Goal: Task Accomplishment & Management: Complete application form

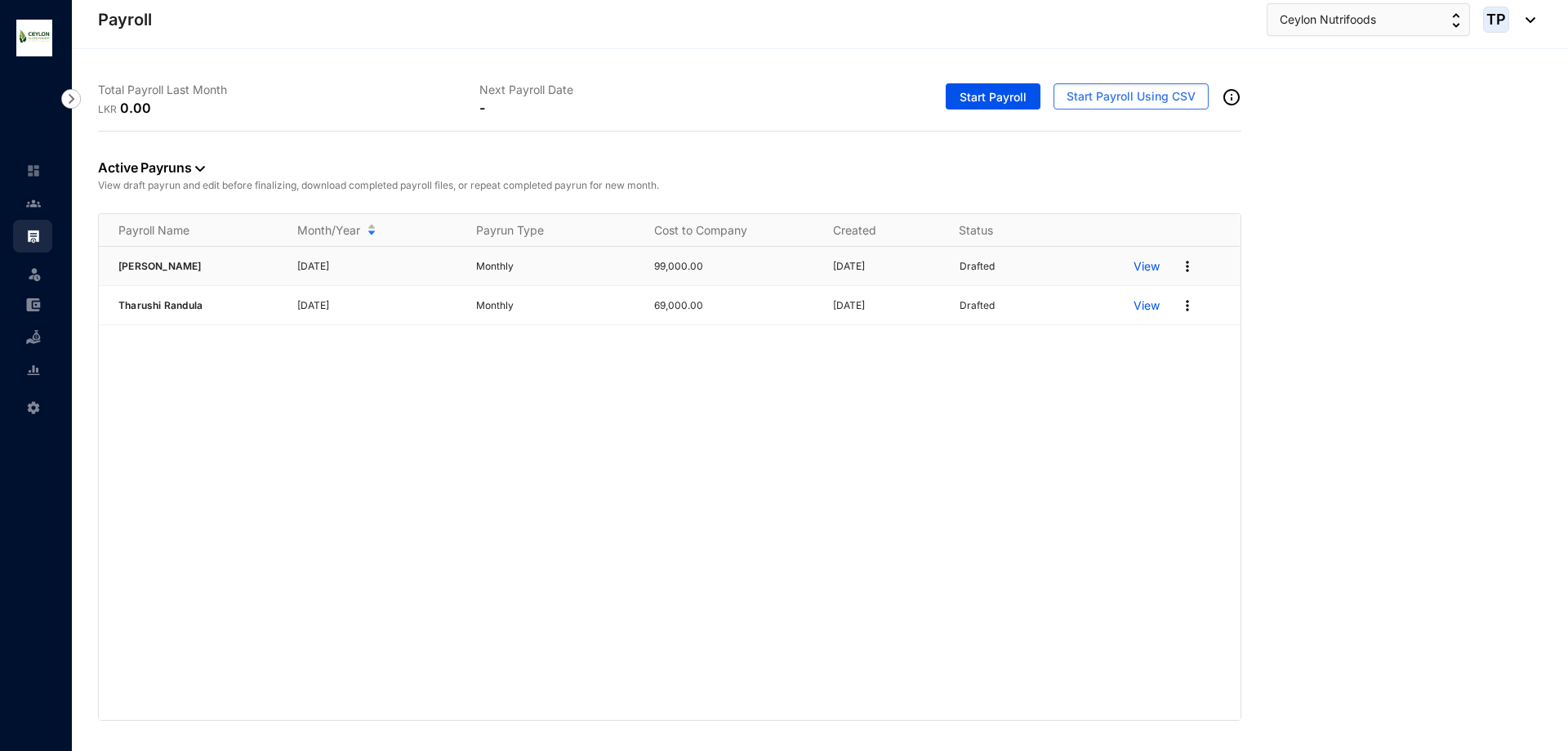
click at [970, 265] on p "Drafted" at bounding box center [978, 266] width 35 height 16
click at [1019, 92] on span "Start Payroll" at bounding box center [993, 97] width 67 height 16
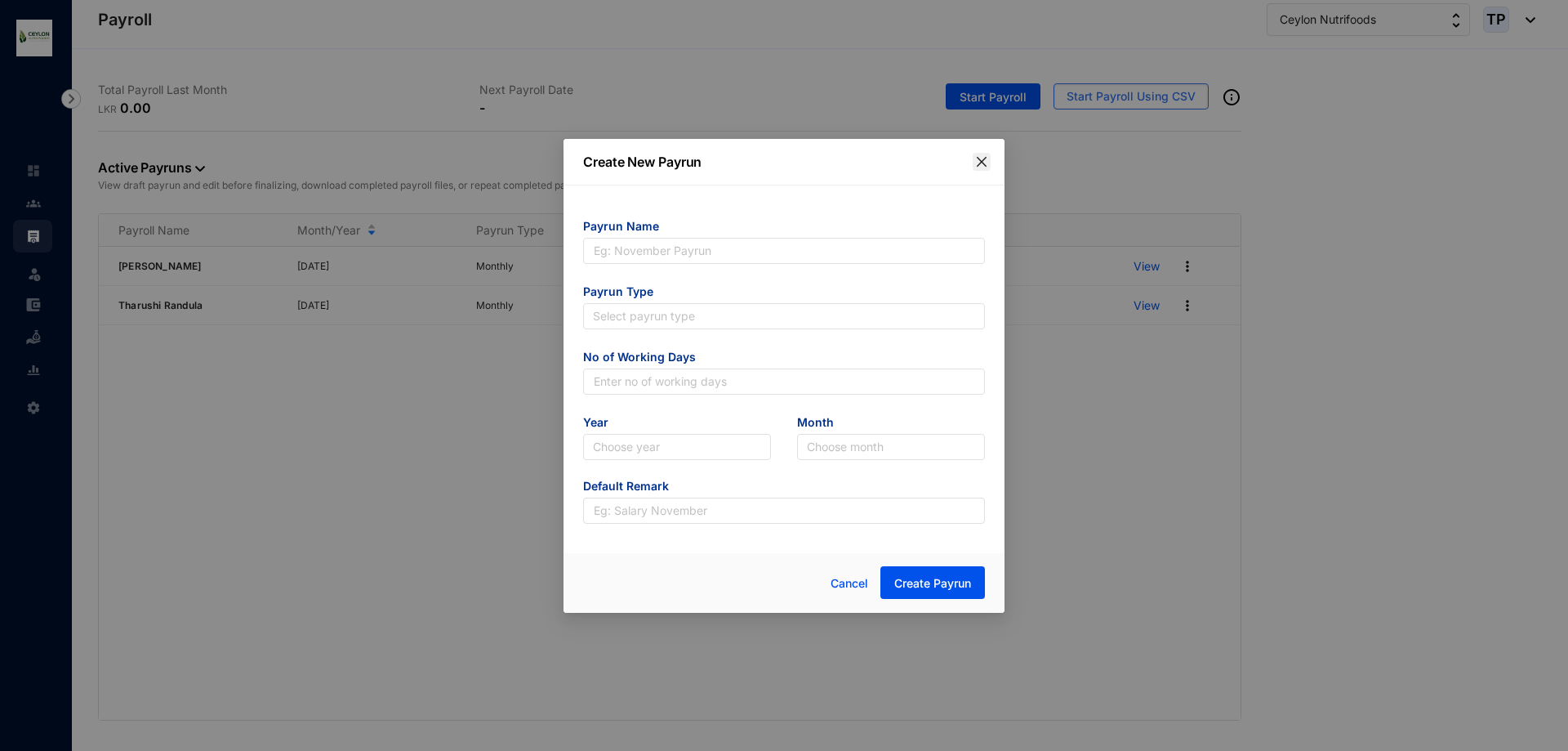
click at [989, 160] on span "Close" at bounding box center [981, 161] width 18 height 13
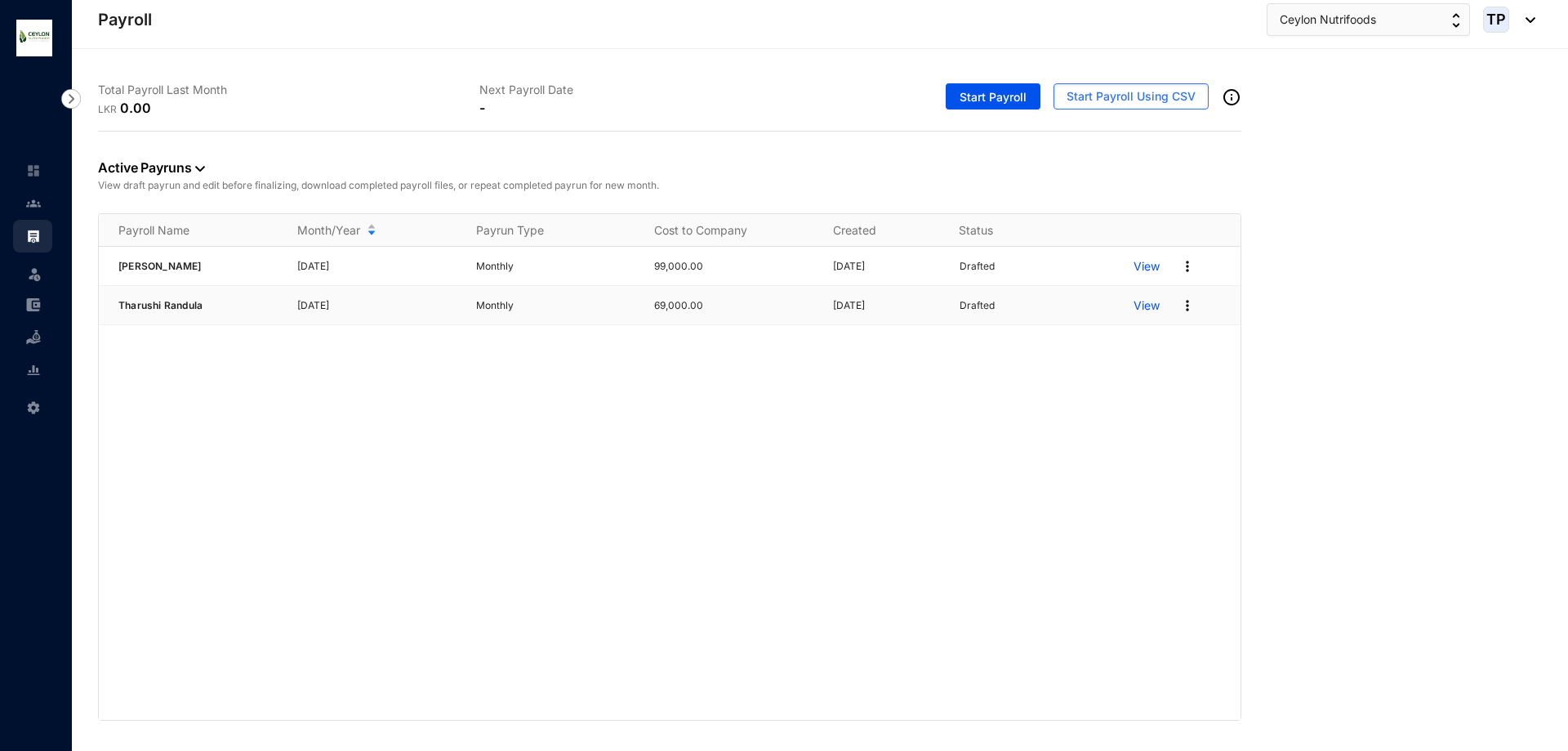
click at [1146, 301] on p "View" at bounding box center [1146, 305] width 26 height 16
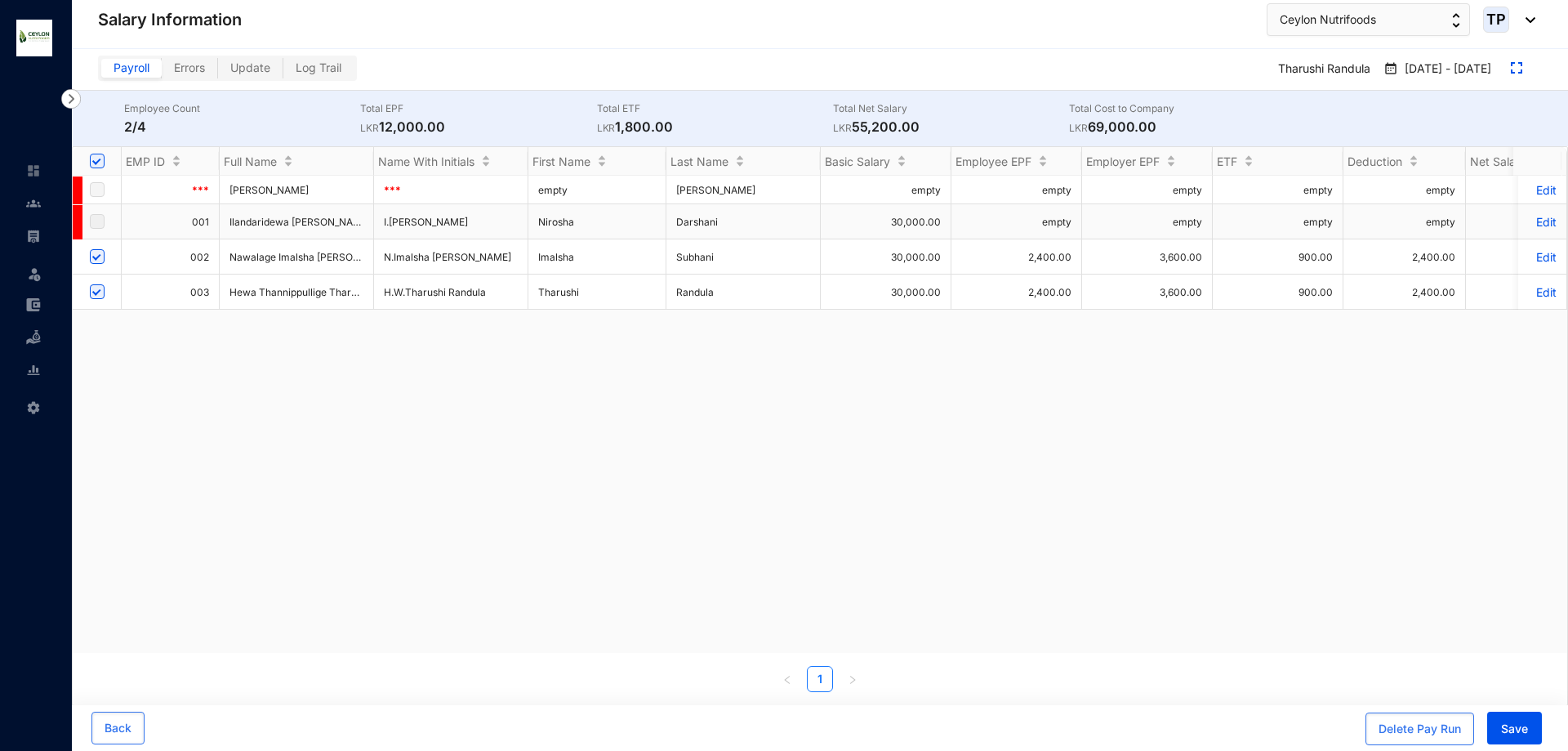
click at [89, 225] on label at bounding box center [96, 221] width 14 height 18
click at [1528, 220] on p "Edit" at bounding box center [1542, 222] width 29 height 14
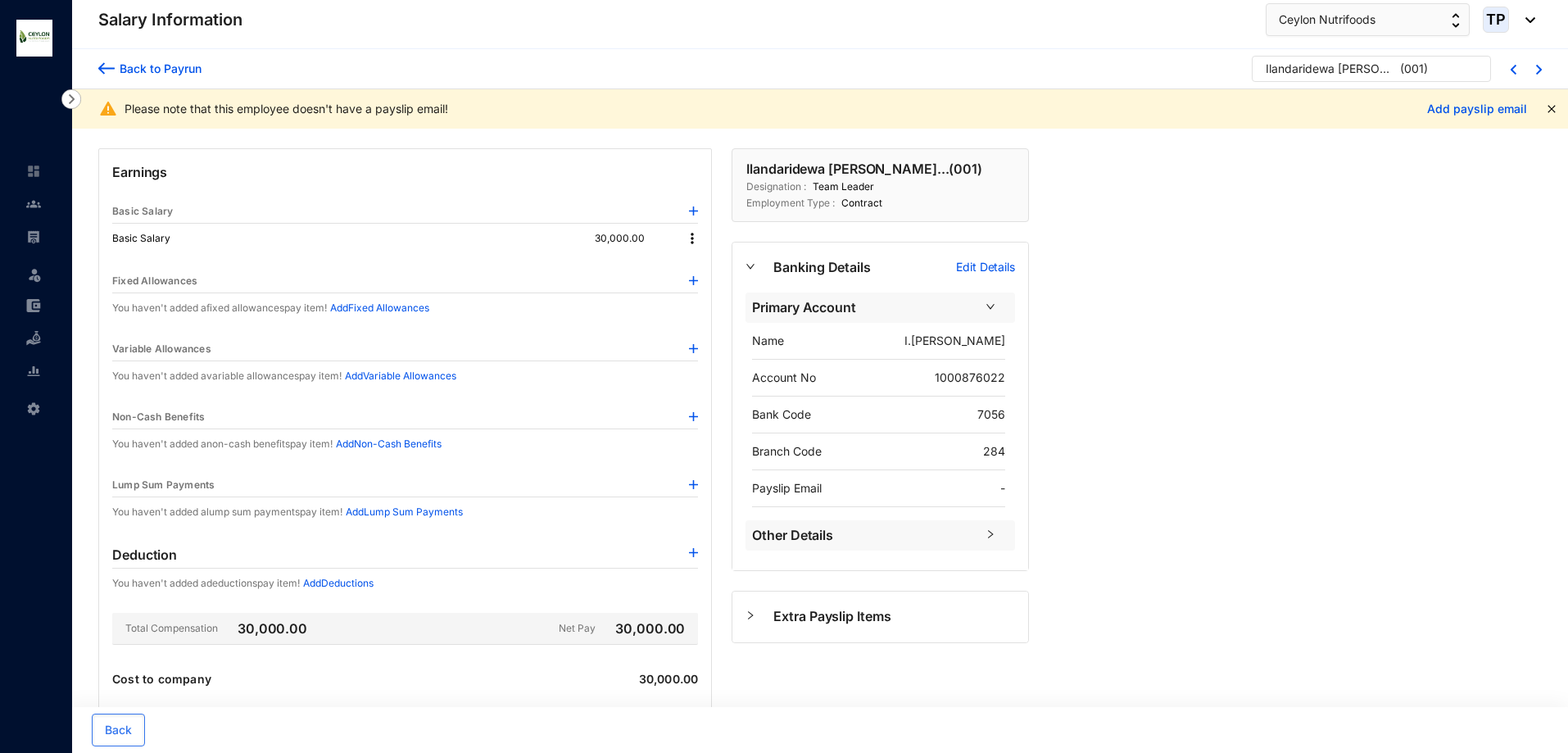
click at [107, 67] on img at bounding box center [106, 69] width 16 height 17
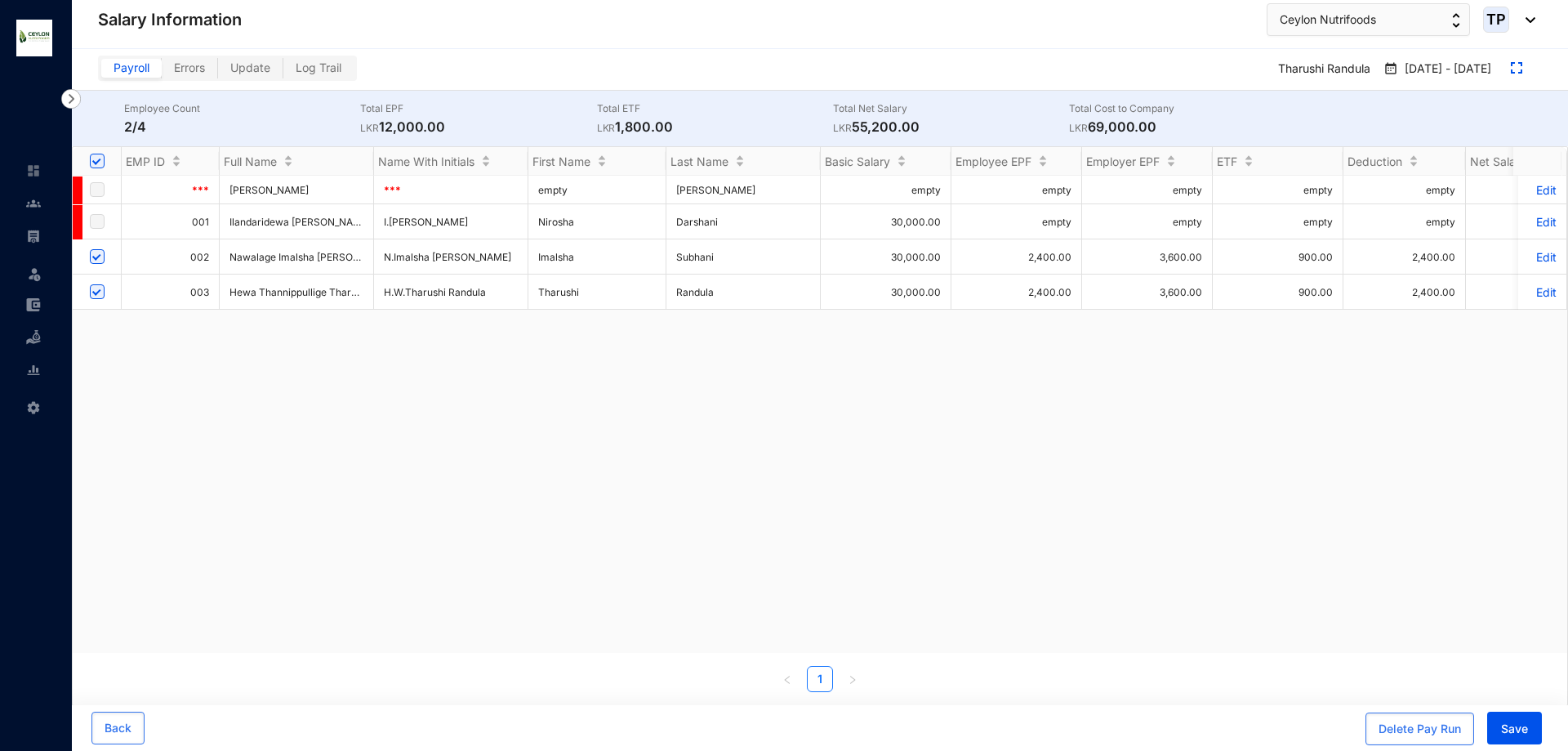
click at [1528, 252] on p "Edit" at bounding box center [1542, 257] width 29 height 14
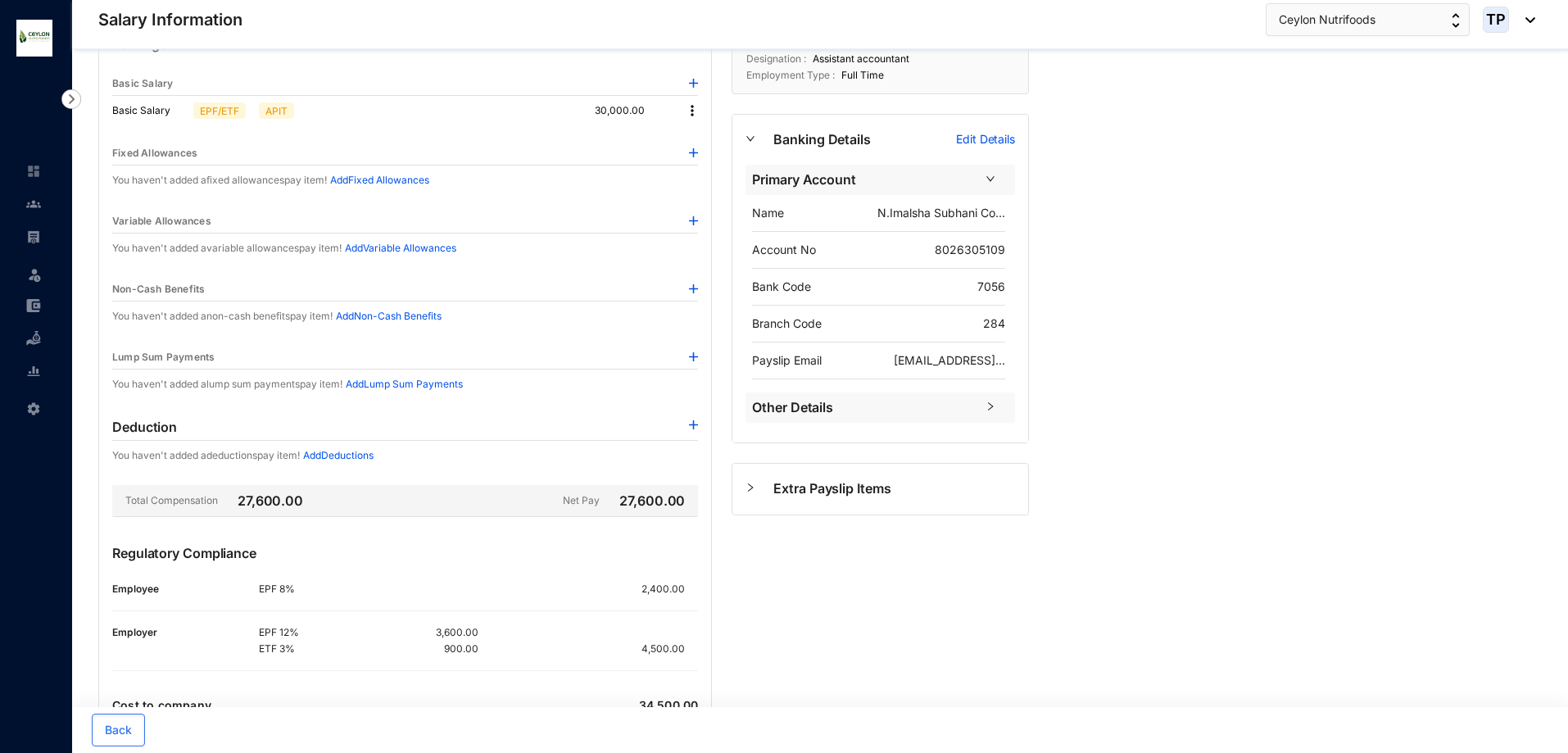
scroll to position [153, 0]
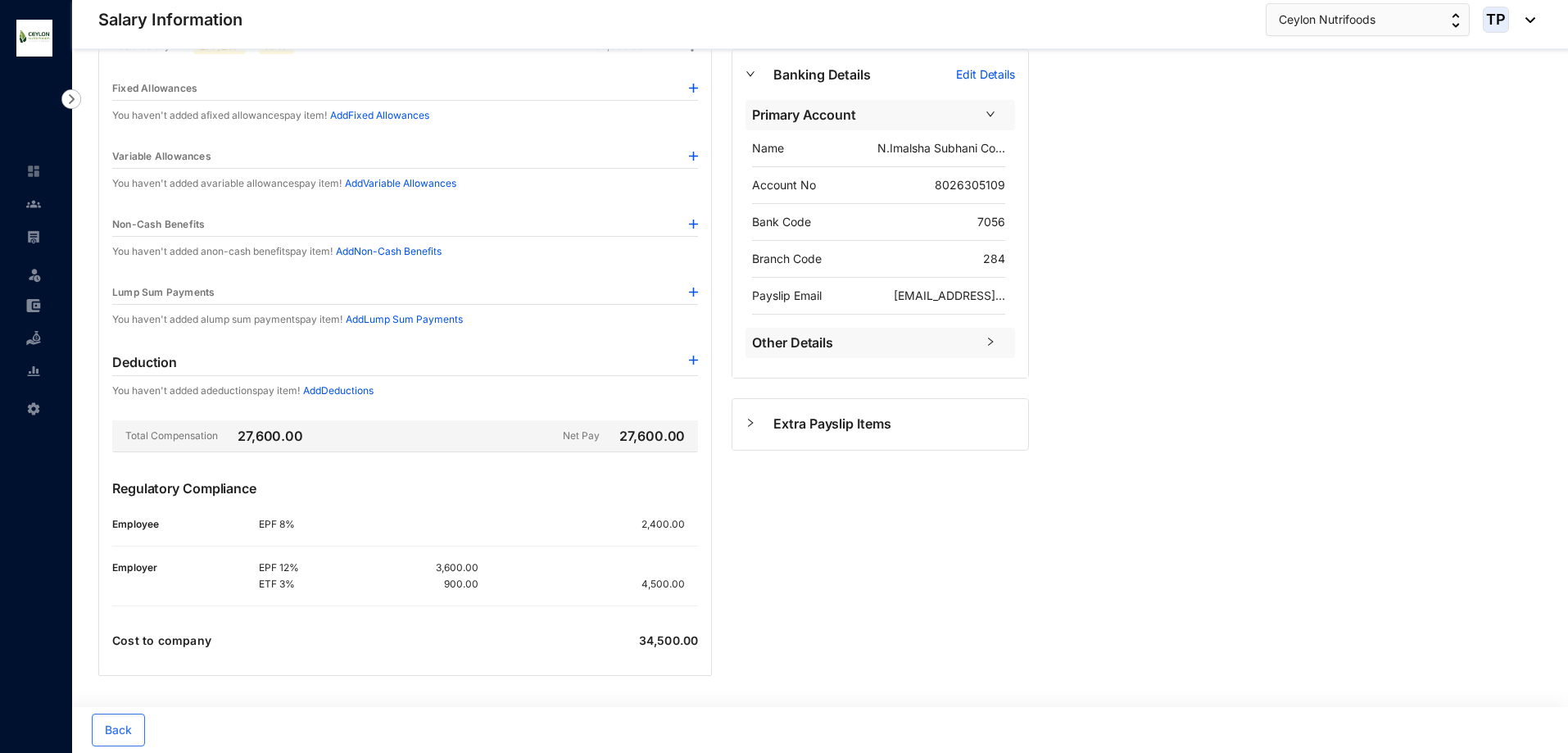
click at [911, 343] on span "Other Details" at bounding box center [864, 343] width 223 height 20
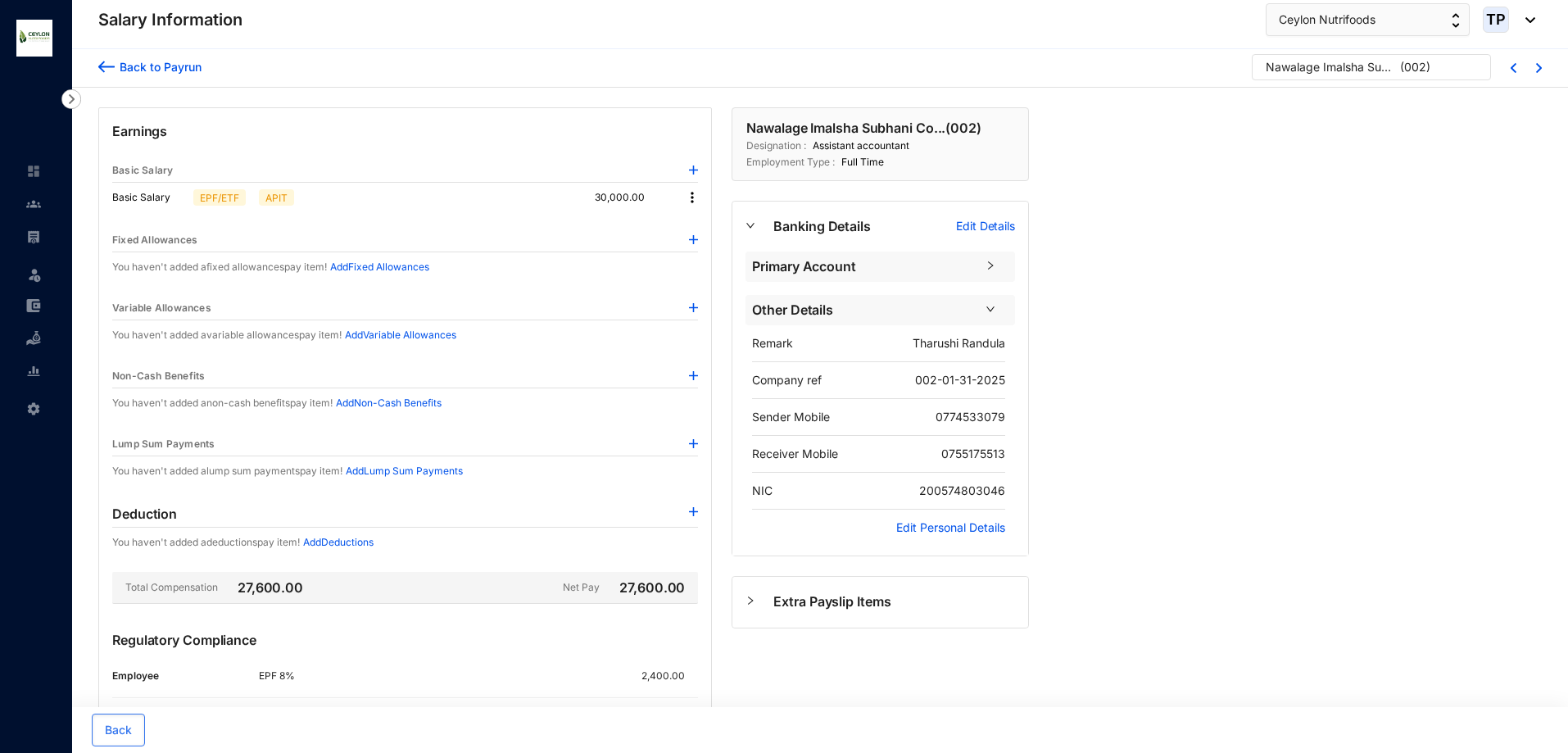
scroll to position [0, 0]
click at [1538, 69] on img at bounding box center [1538, 69] width 6 height 10
click at [1513, 69] on div "Hewa Thannippullige Tharush... ( 003 )" at bounding box center [1396, 69] width 239 height 26
click at [1543, 64] on div "Back to Payrun Hewa Thannippullige Tharush... ( 003 )" at bounding box center [820, 69] width 1496 height 40
click at [1531, 71] on div at bounding box center [1529, 69] width 25 height 13
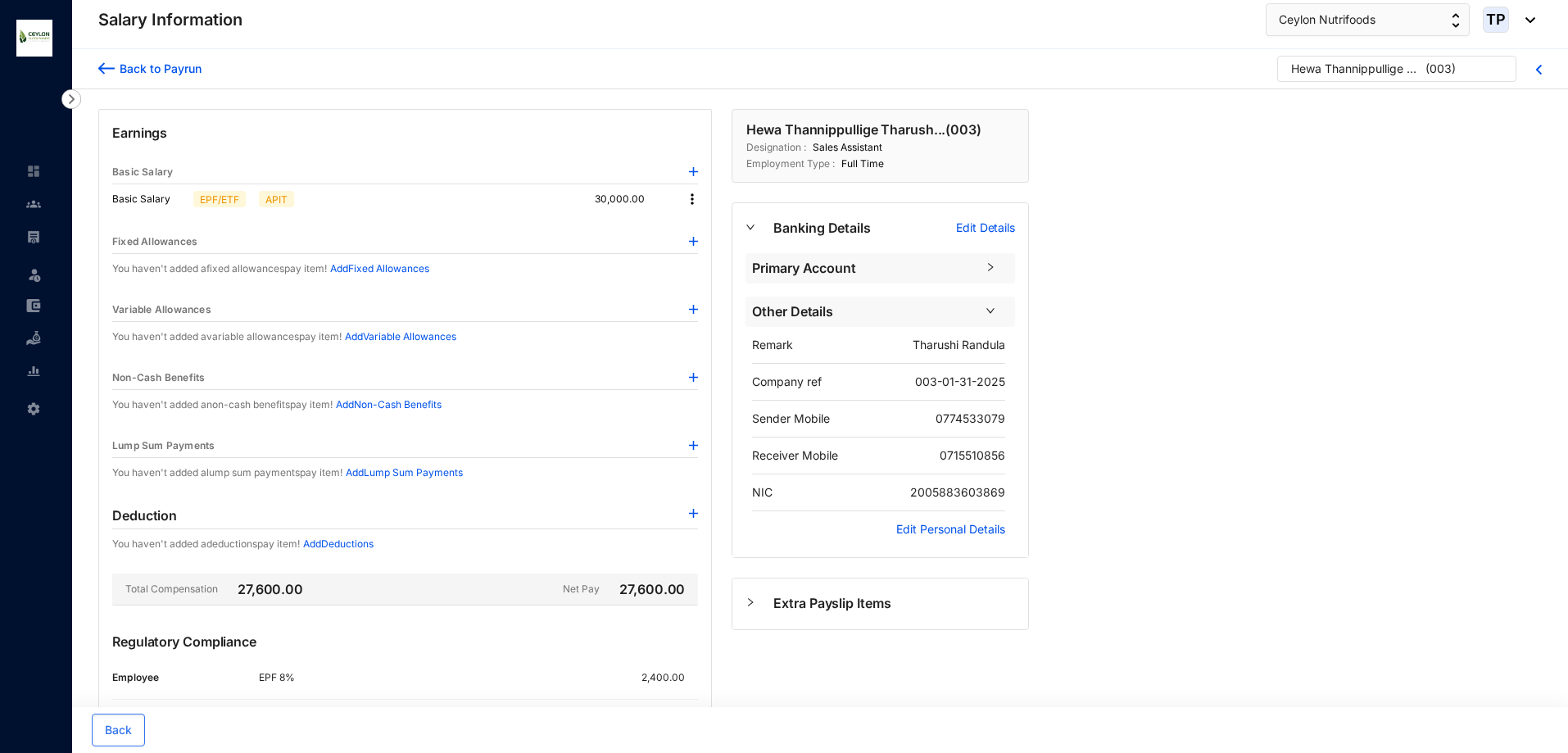
click at [1543, 70] on div "Back to Payrun Hewa Thannippullige Tharush... ( 003 )" at bounding box center [820, 69] width 1496 height 40
click at [1536, 69] on img at bounding box center [1538, 69] width 6 height 10
click at [1540, 68] on img at bounding box center [1538, 69] width 6 height 10
click at [96, 72] on div "Back to [PERSON_NAME] Imalsha Subhani Co... ( 002 )" at bounding box center [820, 69] width 1496 height 40
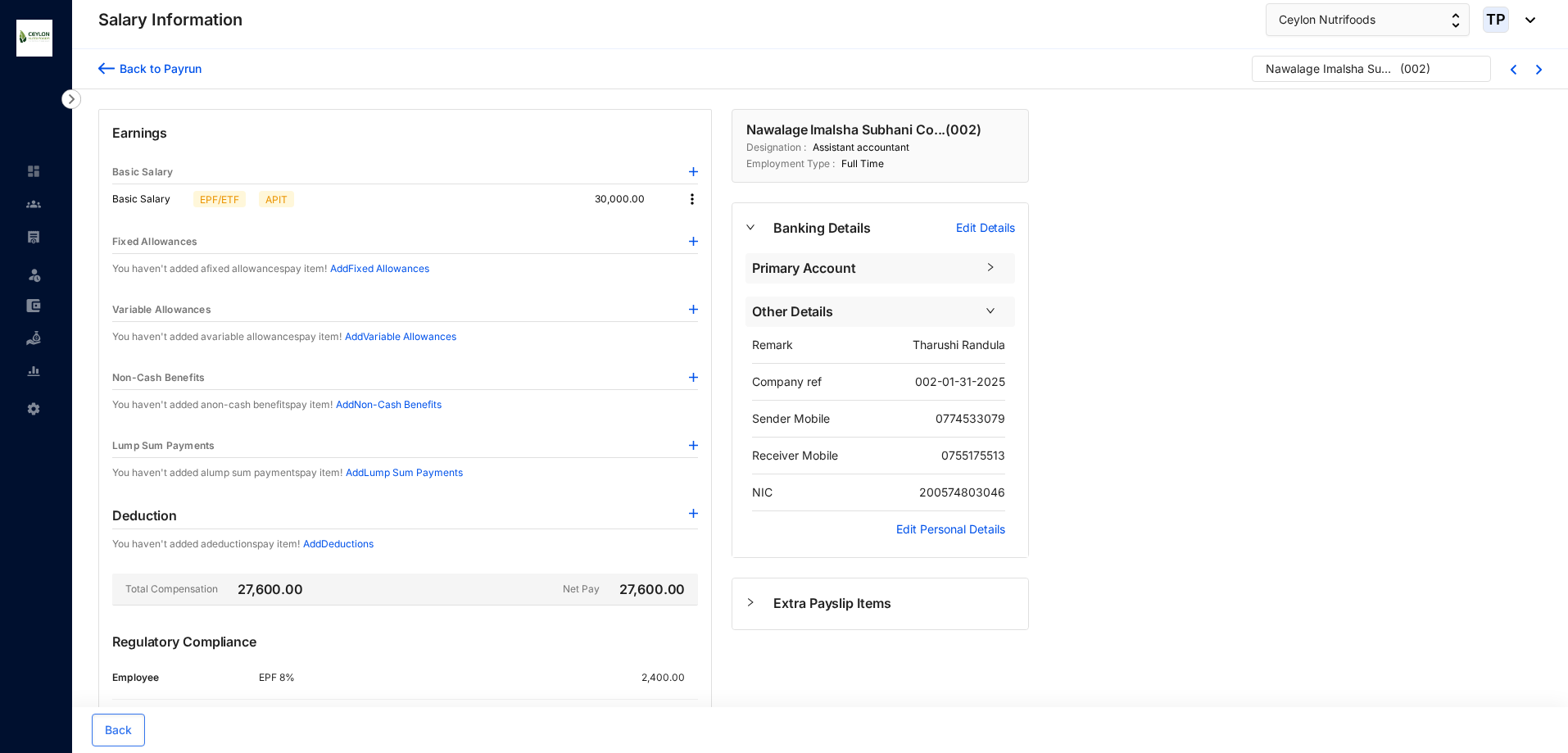
click at [106, 74] on img at bounding box center [106, 69] width 16 height 17
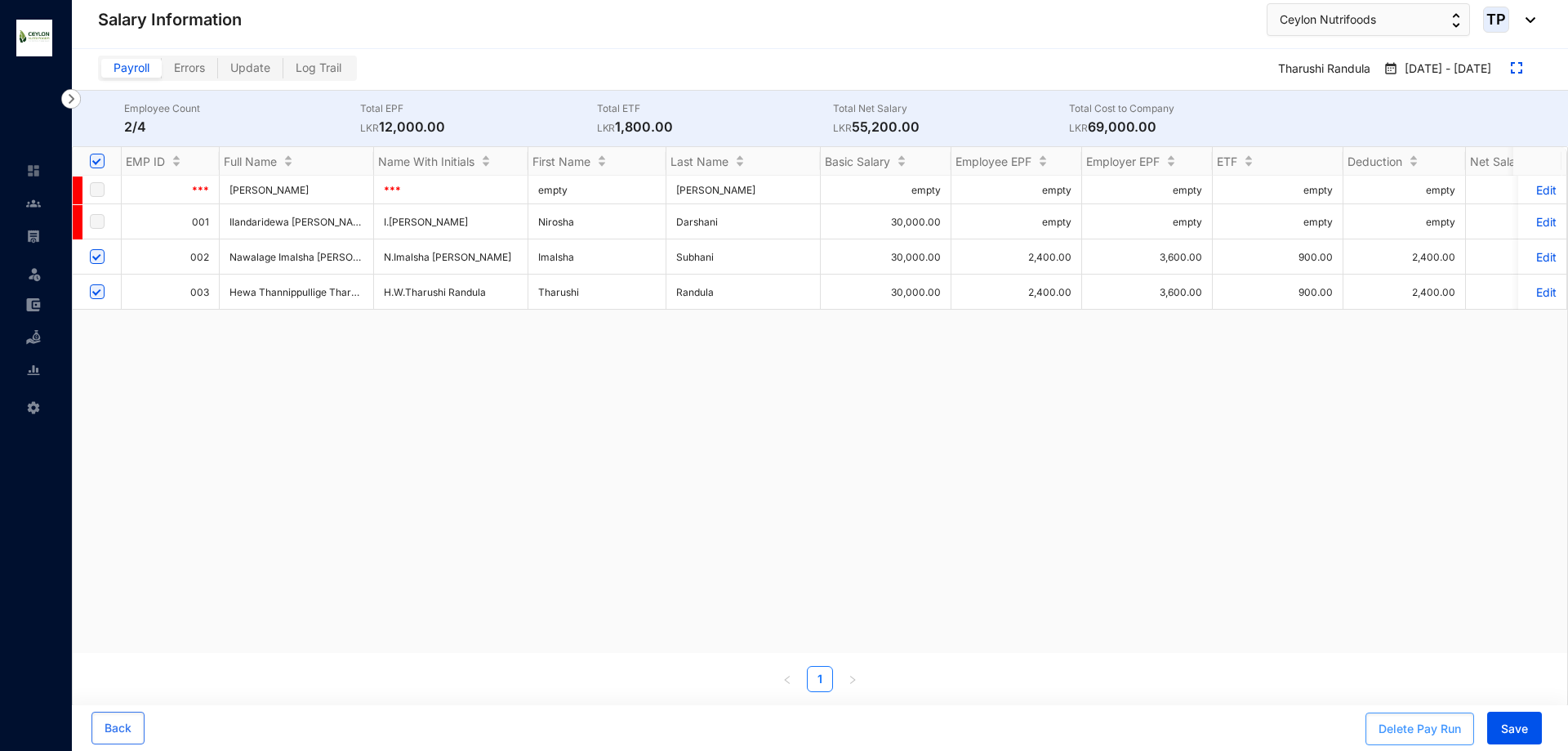
click at [1422, 727] on div "Delete Pay Run" at bounding box center [1420, 728] width 83 height 16
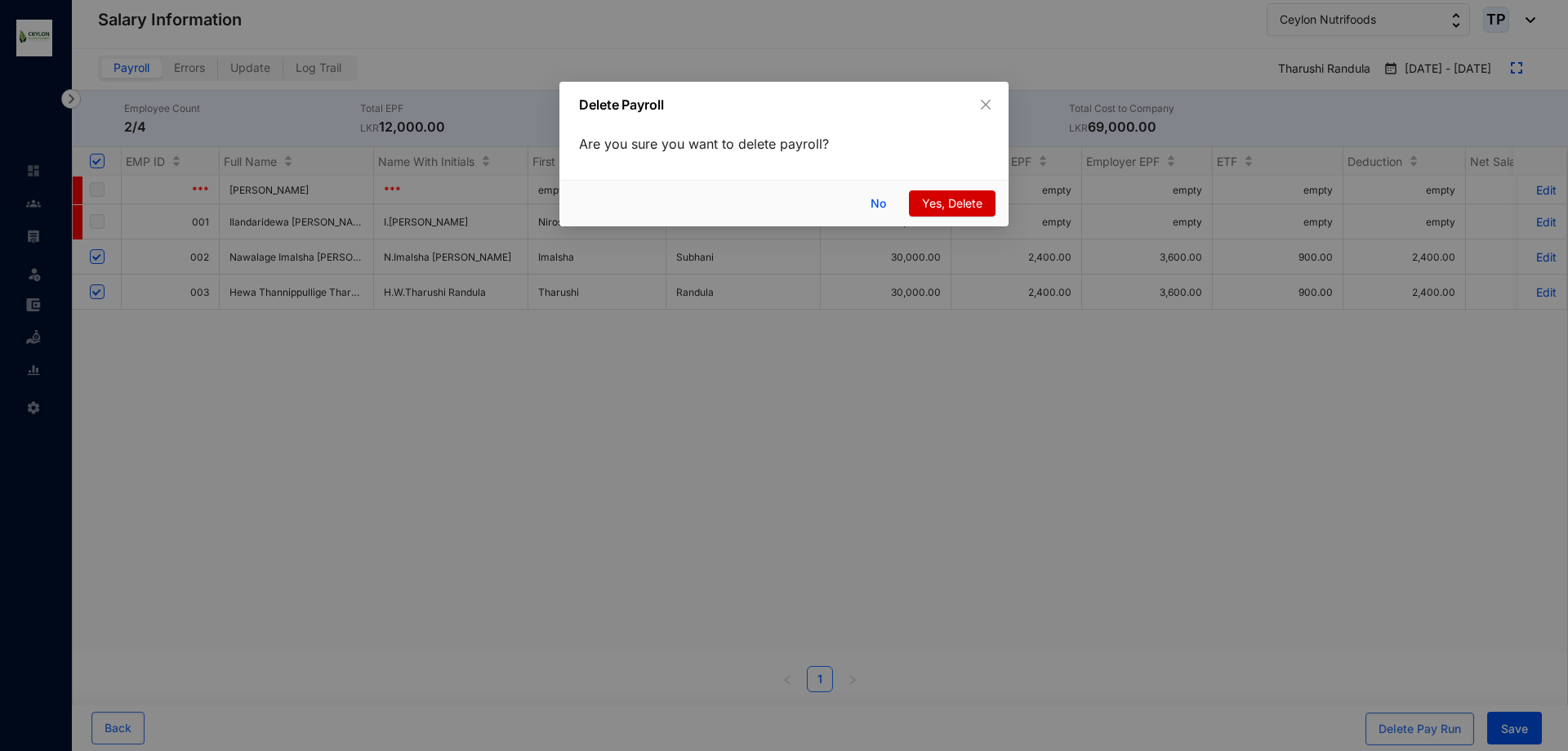
click at [973, 203] on span "Yes, Delete" at bounding box center [952, 203] width 61 height 18
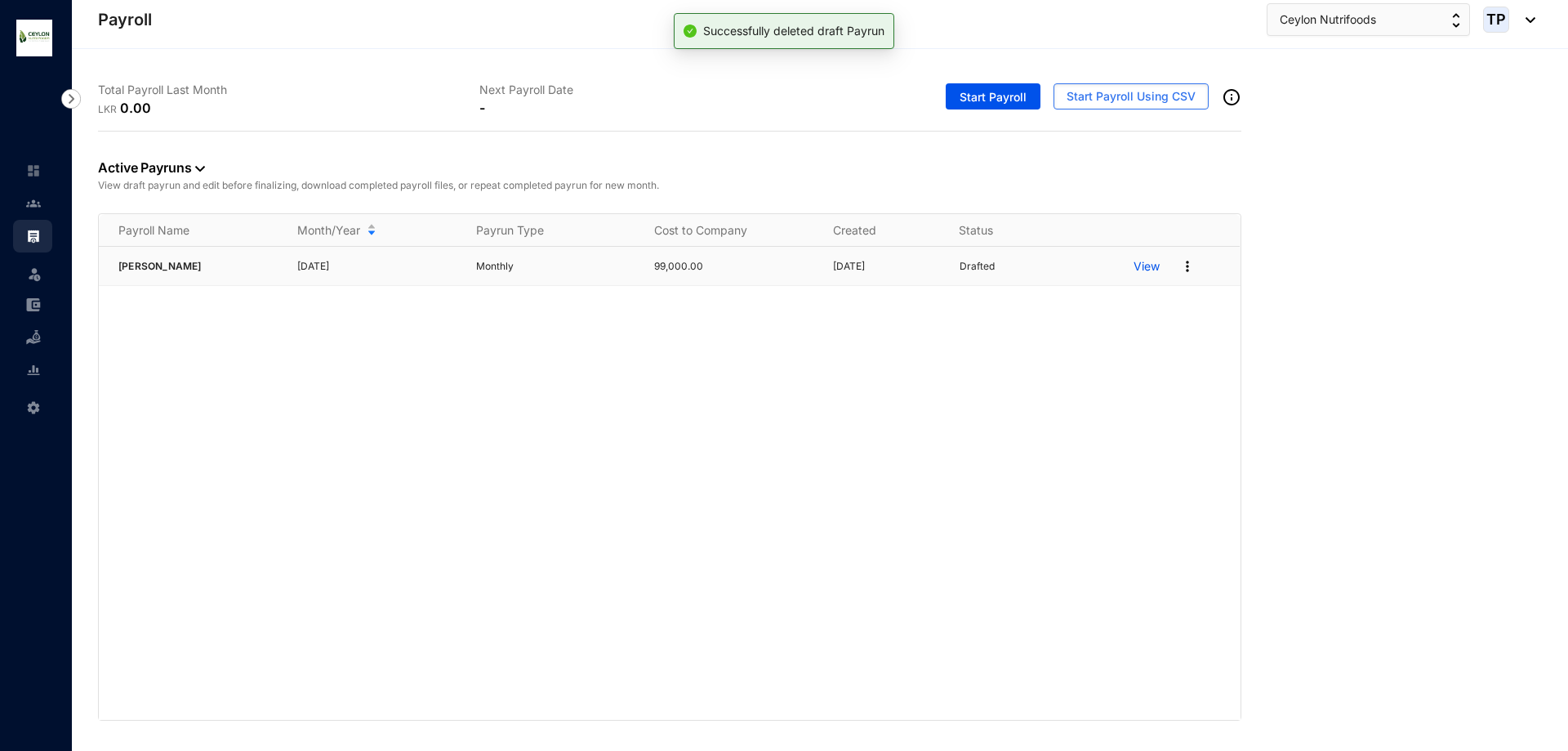
click at [1189, 267] on img at bounding box center [1187, 266] width 16 height 16
click at [1148, 319] on li "Edit" at bounding box center [1125, 338] width 135 height 37
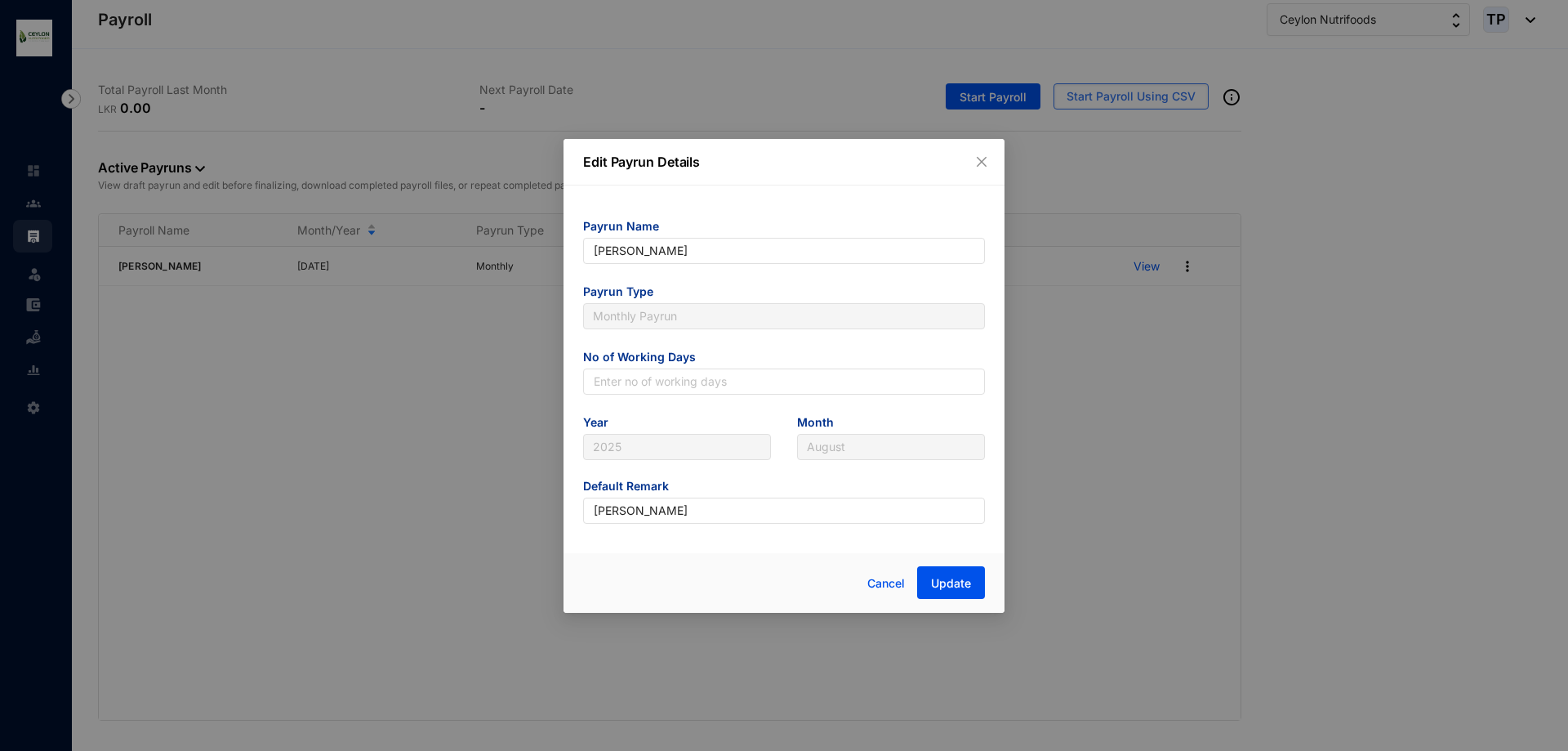
click at [1004, 163] on div "Edit Payrun Details" at bounding box center [784, 162] width 441 height 46
click at [978, 161] on icon "close" at bounding box center [981, 161] width 13 height 13
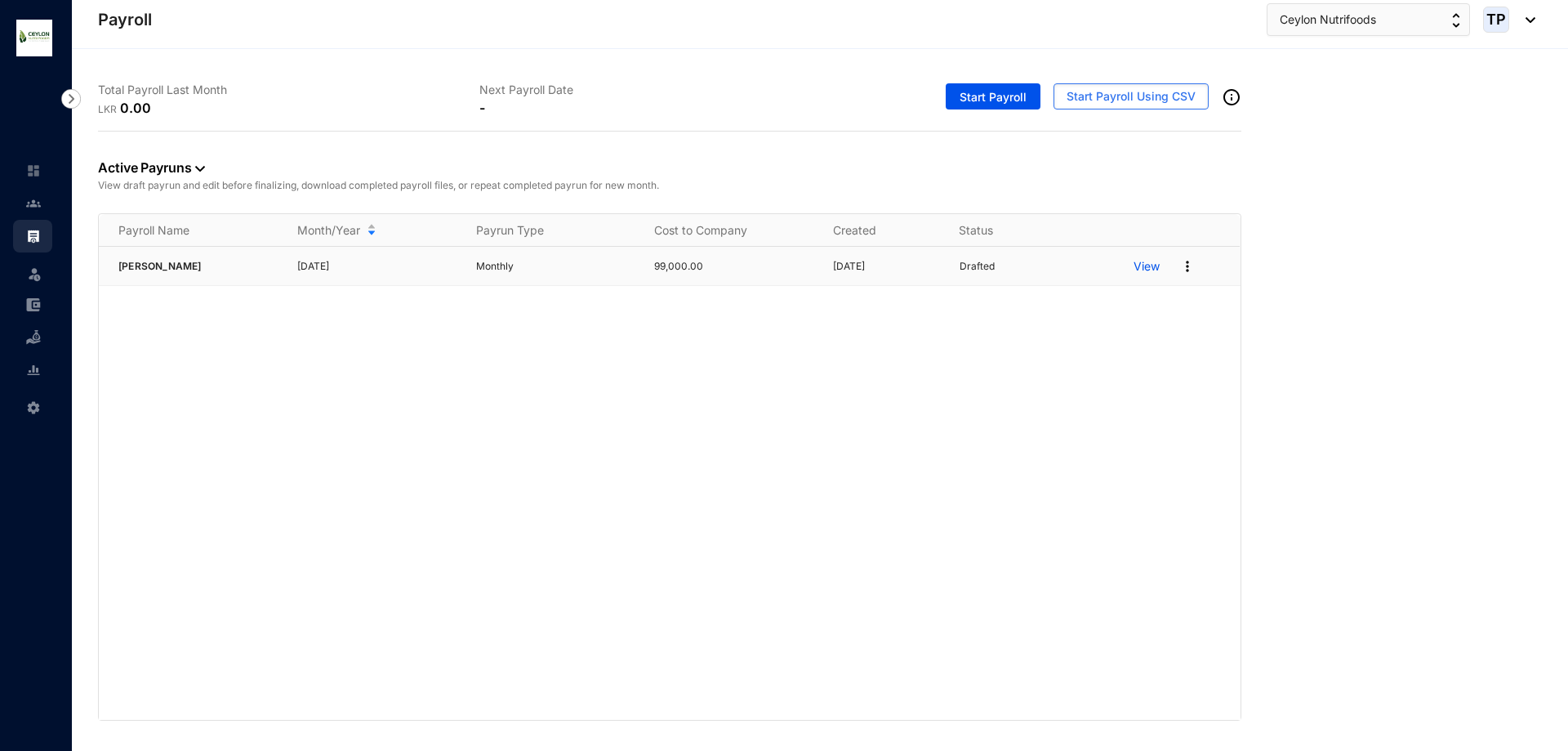
click at [1188, 262] on img at bounding box center [1187, 266] width 16 height 16
click at [1154, 295] on p "Delete" at bounding box center [1124, 300] width 116 height 28
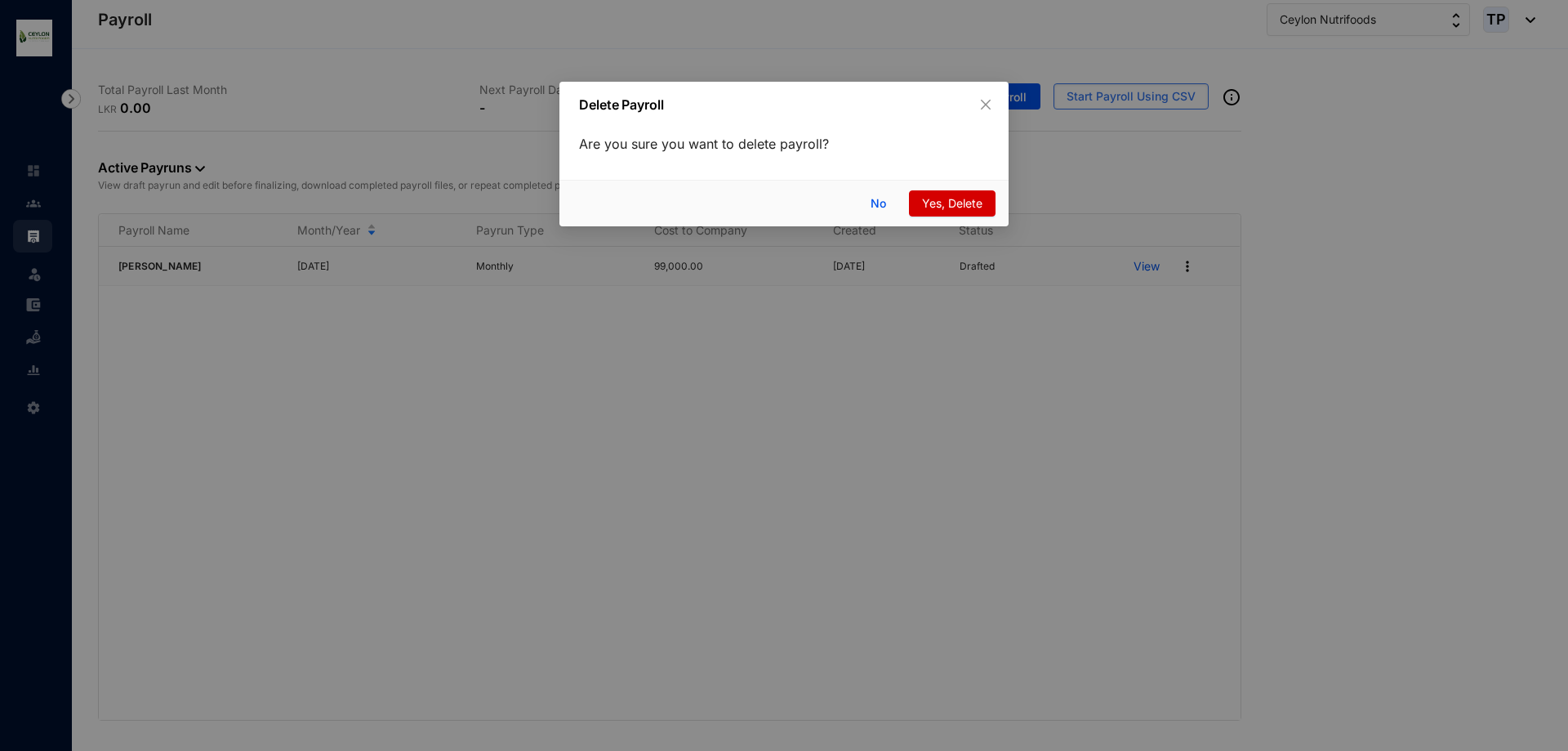
click at [959, 210] on span "Yes, Delete" at bounding box center [952, 203] width 61 height 18
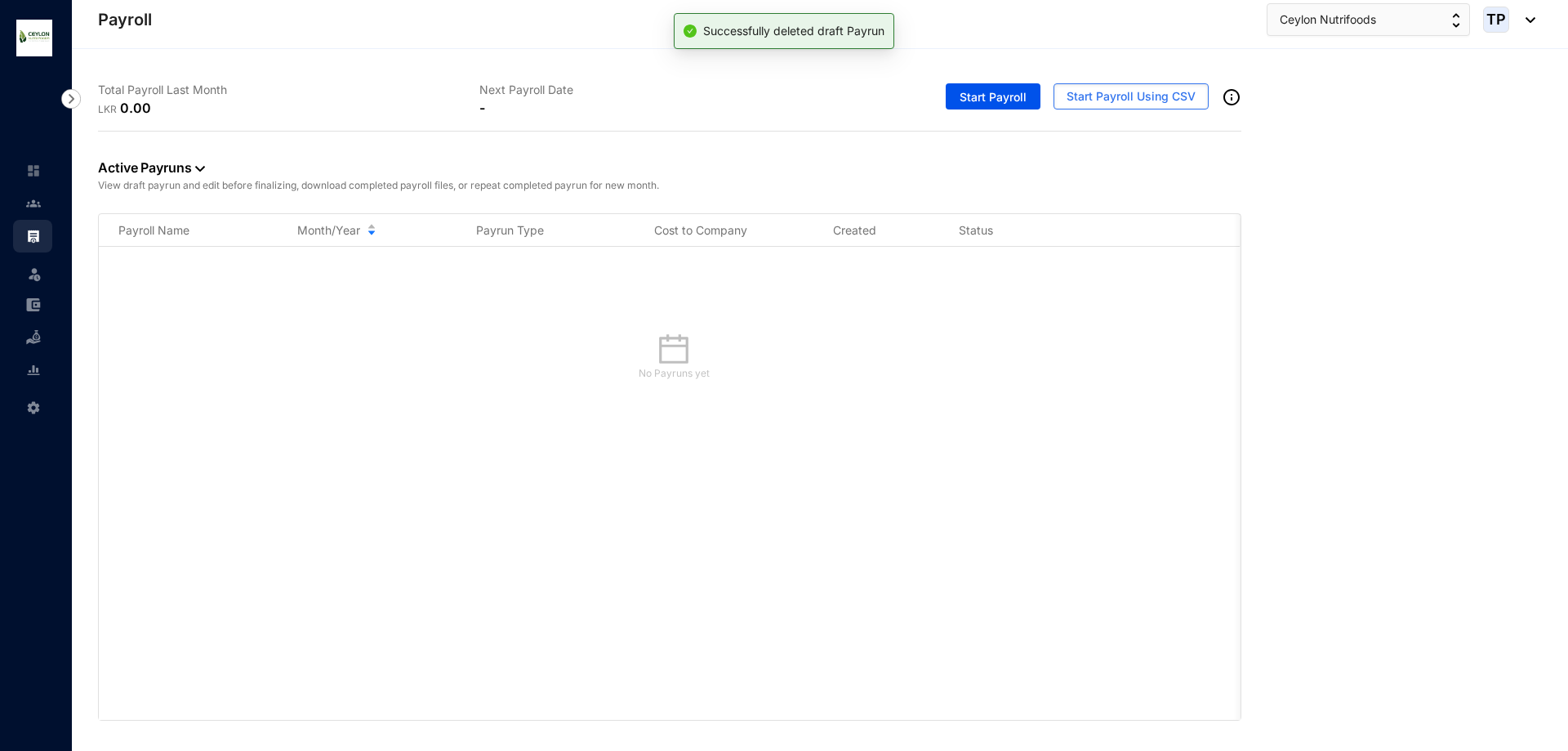
click at [563, 424] on div "No Payruns yet" at bounding box center [669, 483] width 1141 height 473
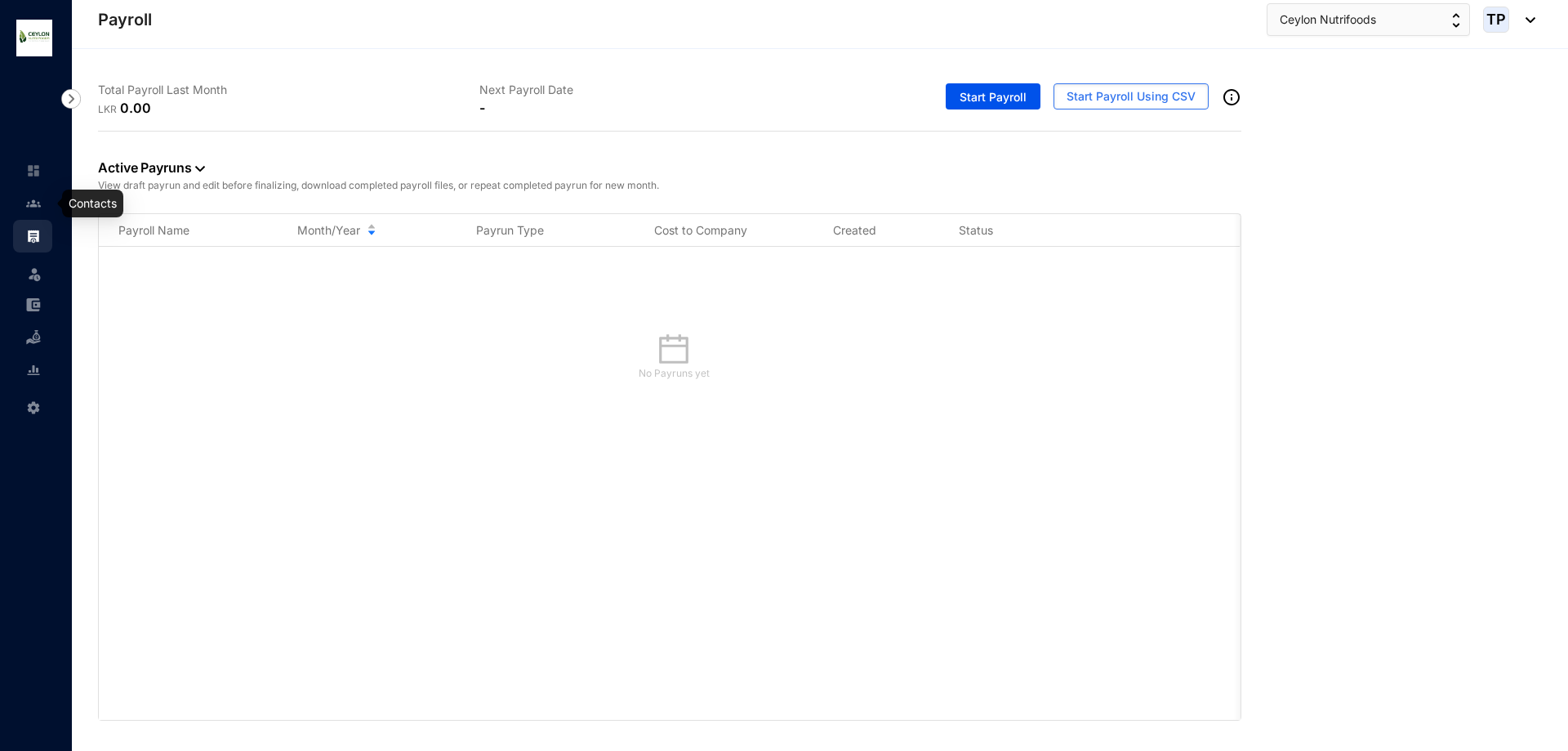
click at [35, 197] on img at bounding box center [33, 203] width 14 height 14
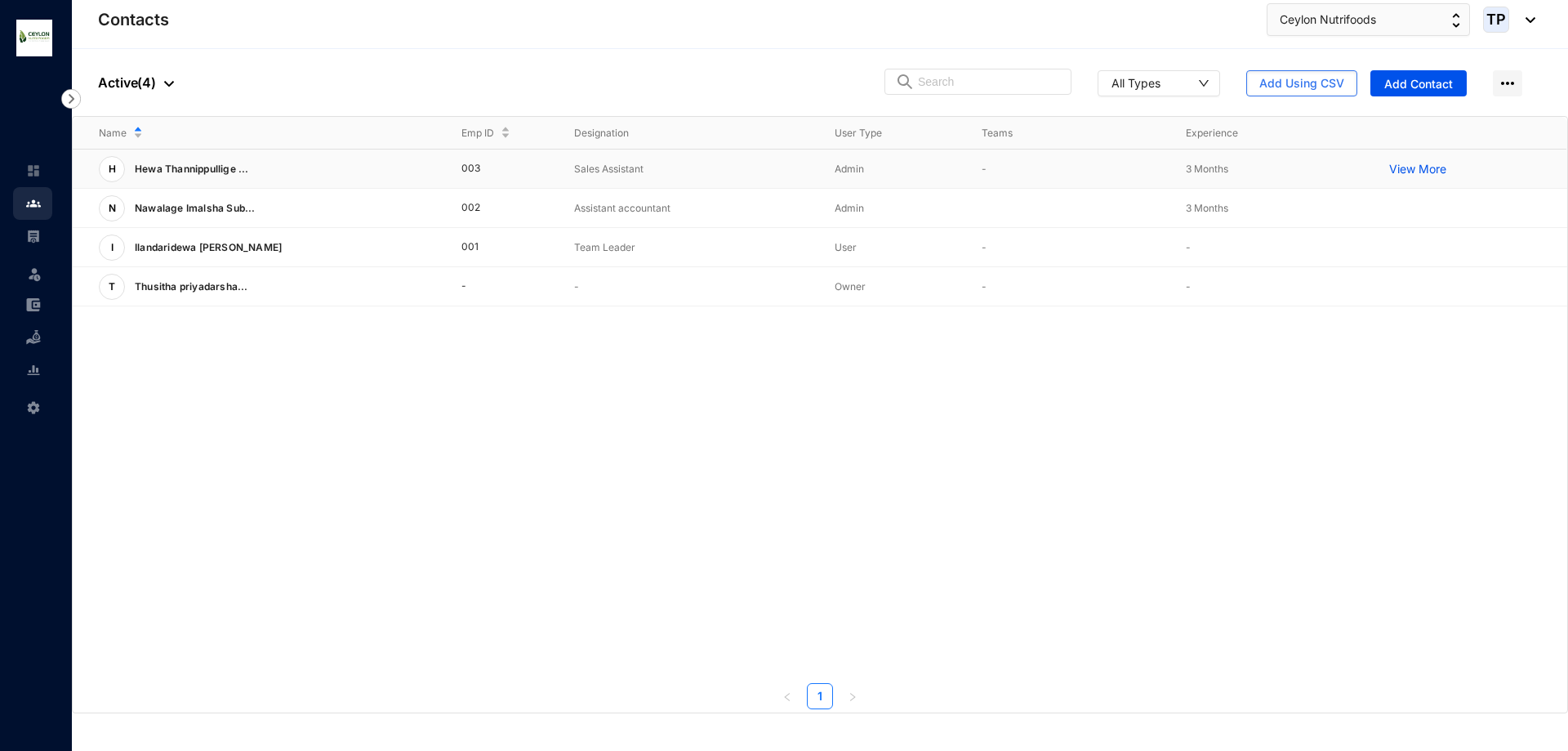
click at [1424, 174] on p "View More" at bounding box center [1421, 169] width 65 height 16
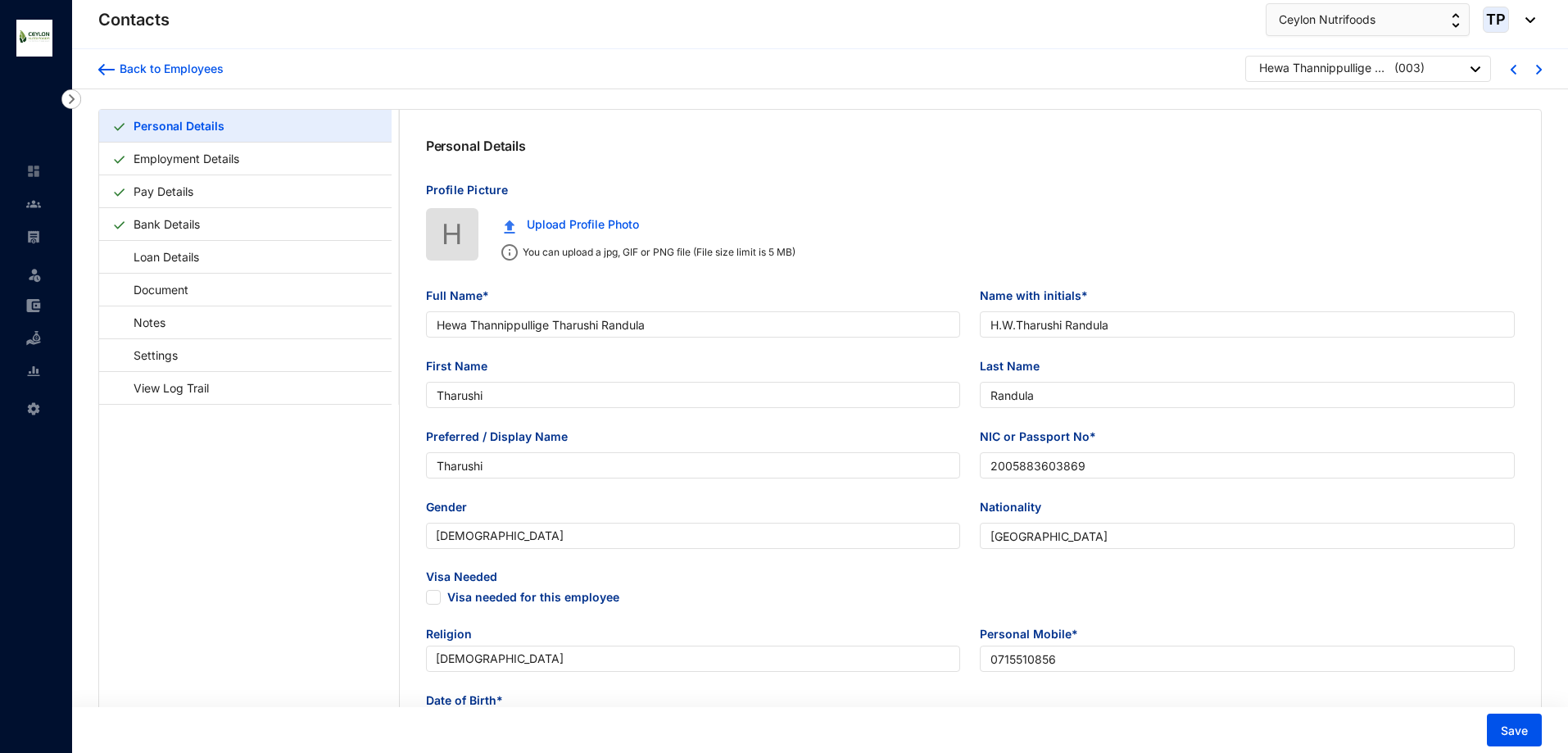
type input "Hewa Thannippullige Tharushi Randula"
type input "H.W.Tharushi Randula"
type input "Tharushi"
type input "Randula"
type input "Tharushi"
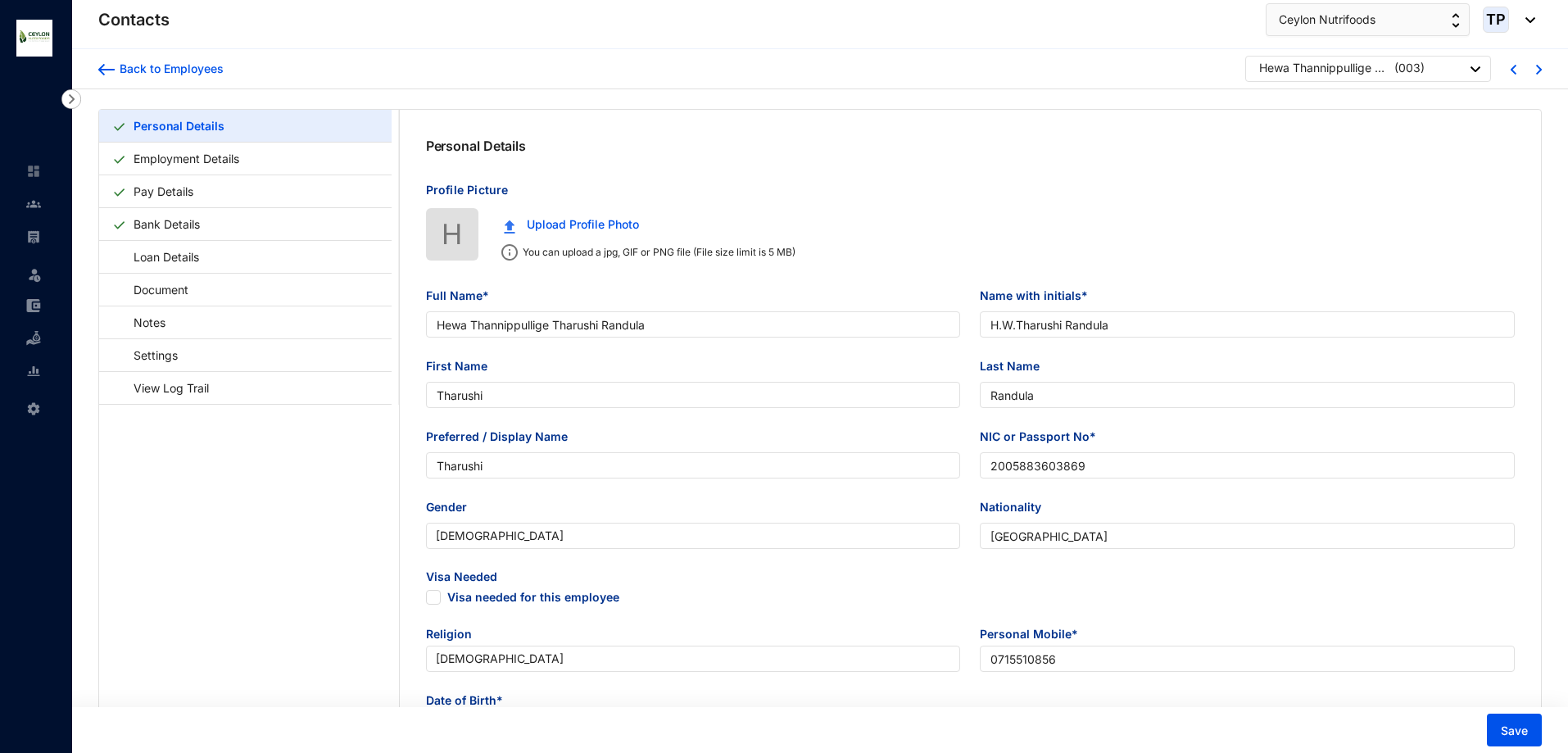
type input "2005883603869"
type input "[GEOGRAPHIC_DATA]"
type input "0715510856"
type input "[STREET_ADDRESS]"
checkbox input "true"
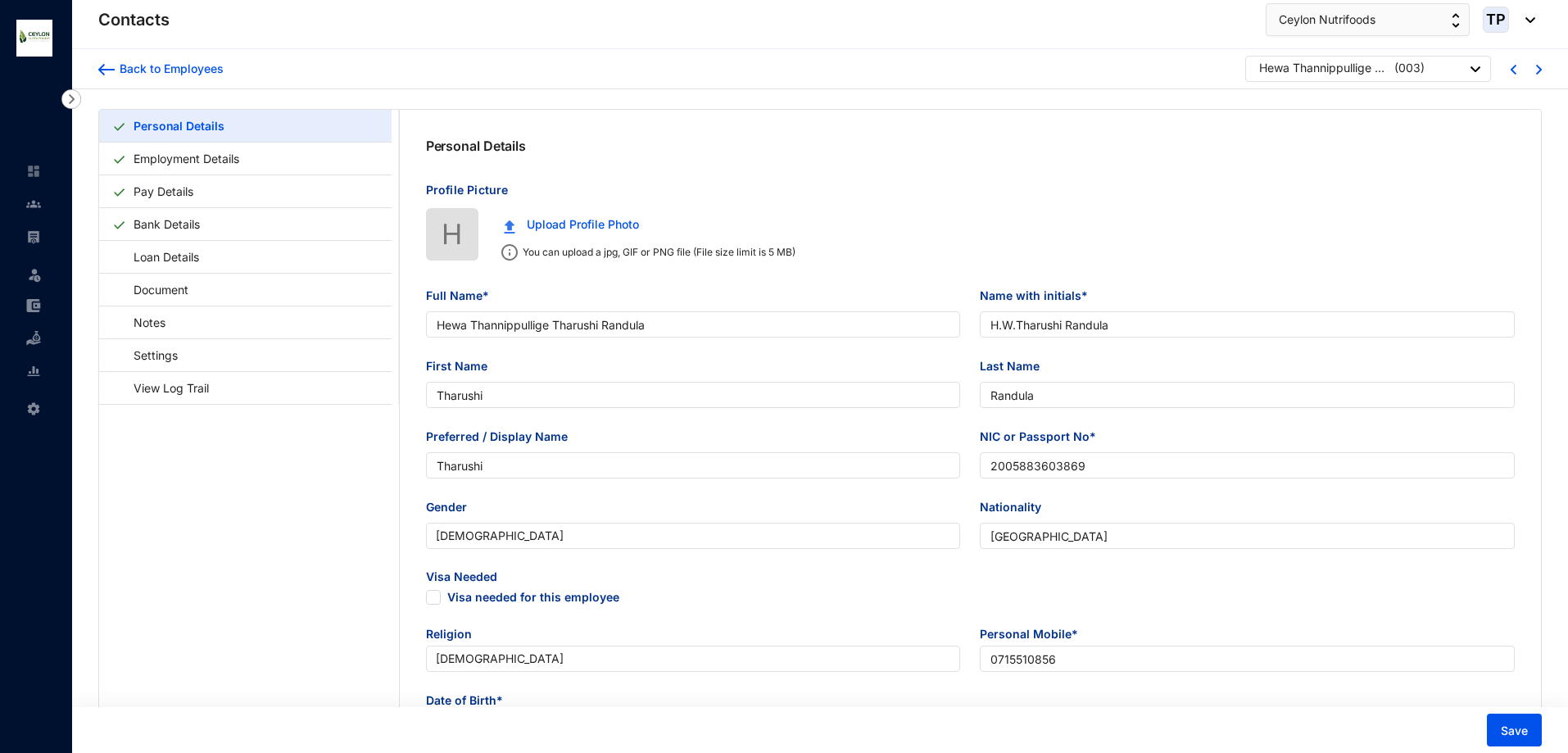
radio input "true"
type input "[DATE]"
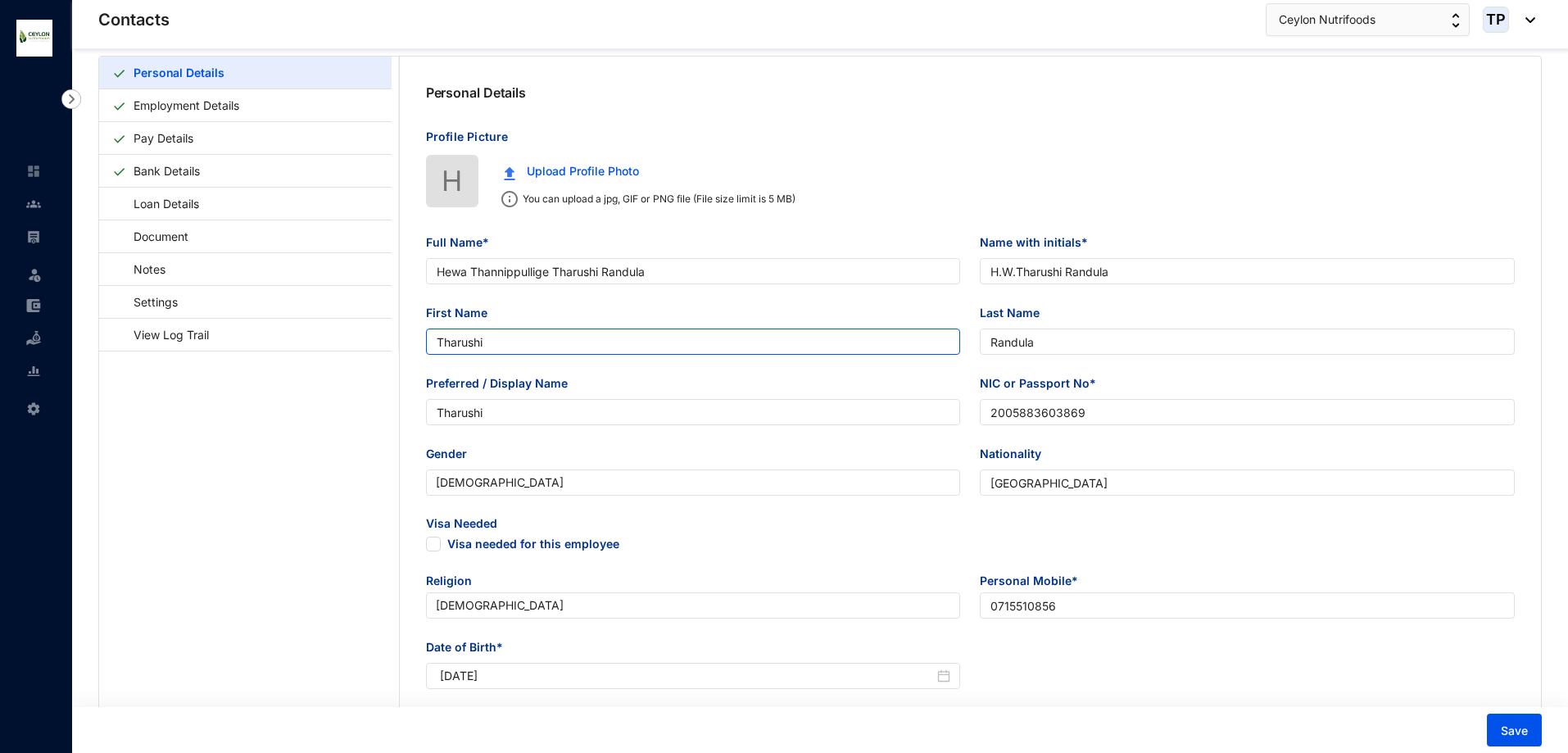
scroll to position [82, 0]
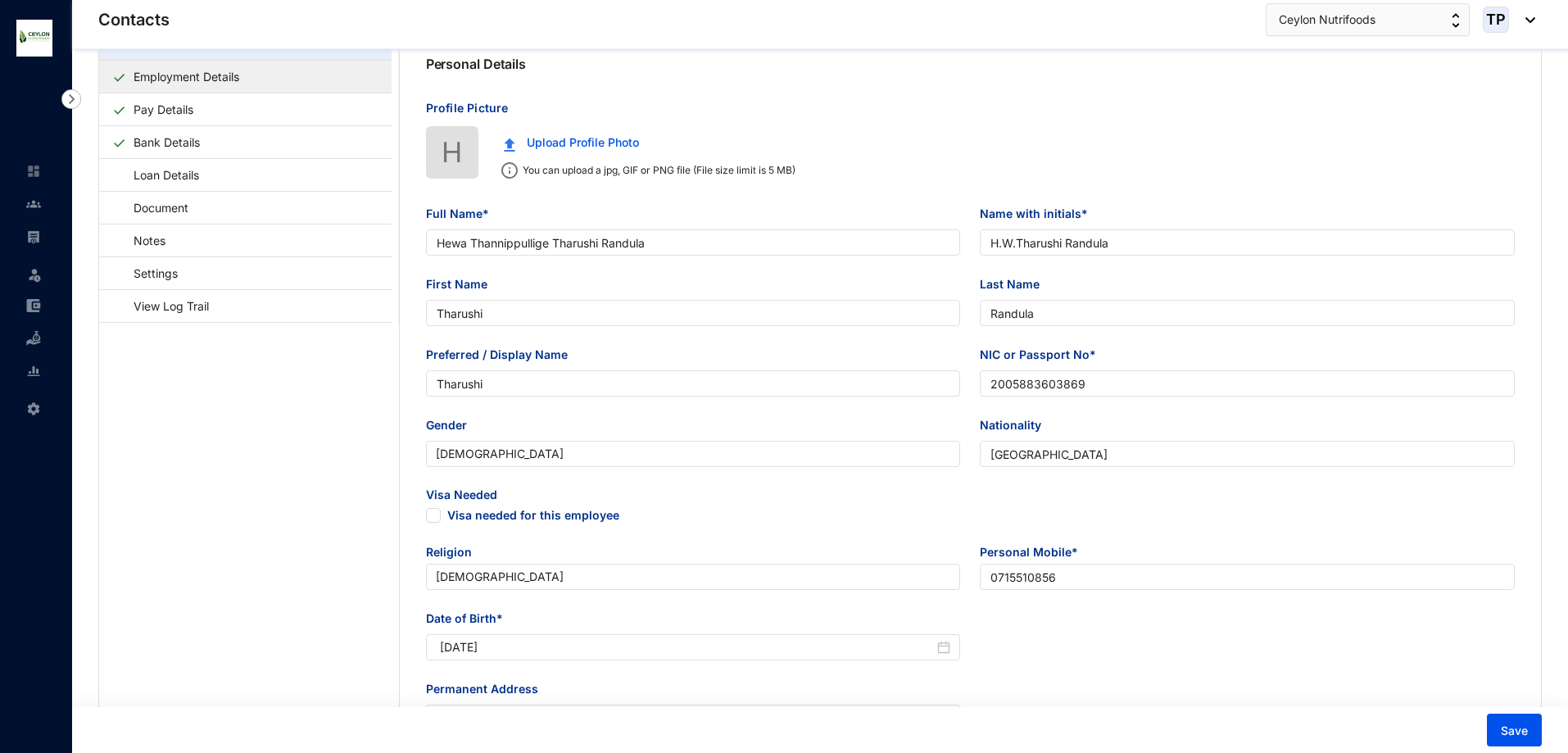
click at [166, 84] on link "Employment Details" at bounding box center [186, 77] width 118 height 34
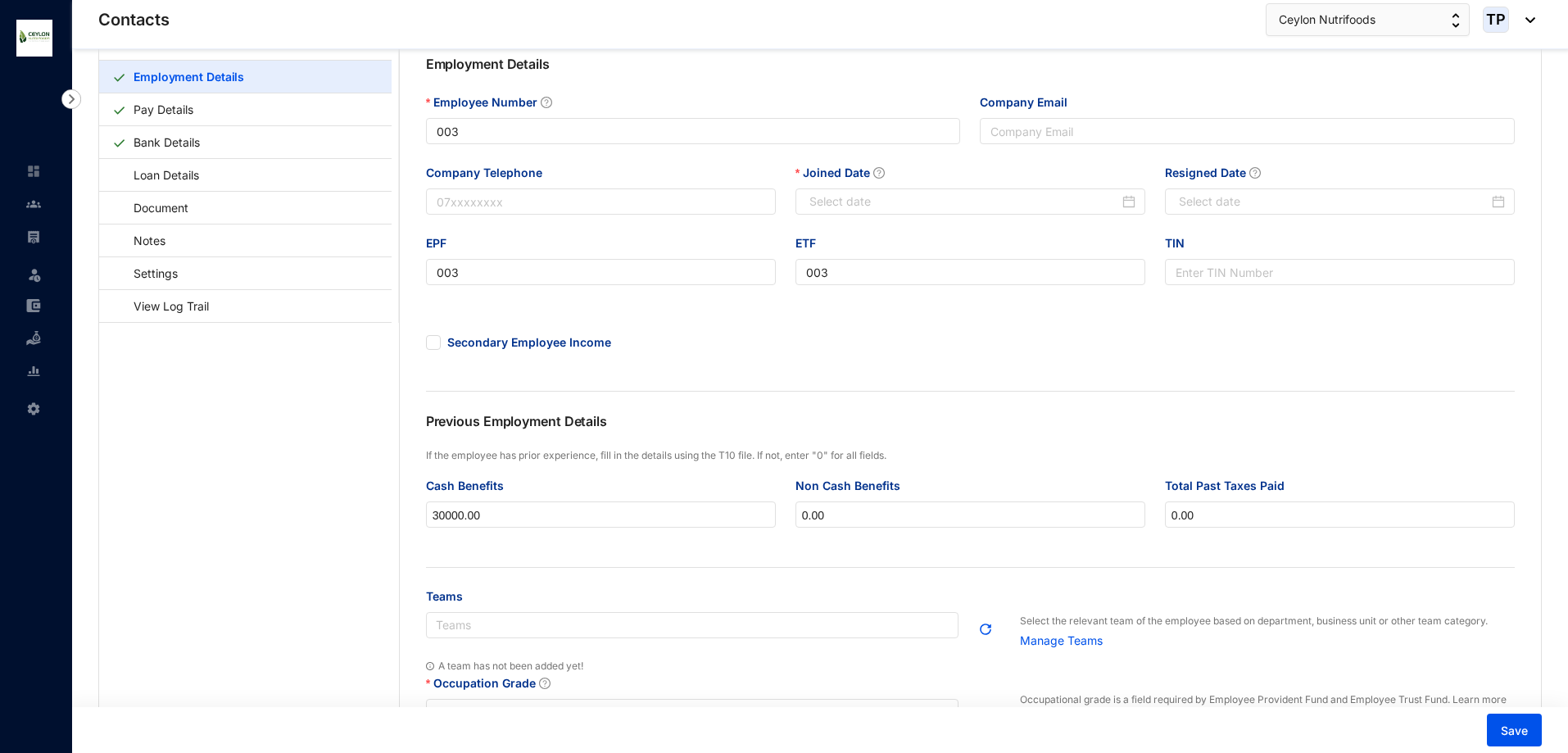
type input "[DATE]"
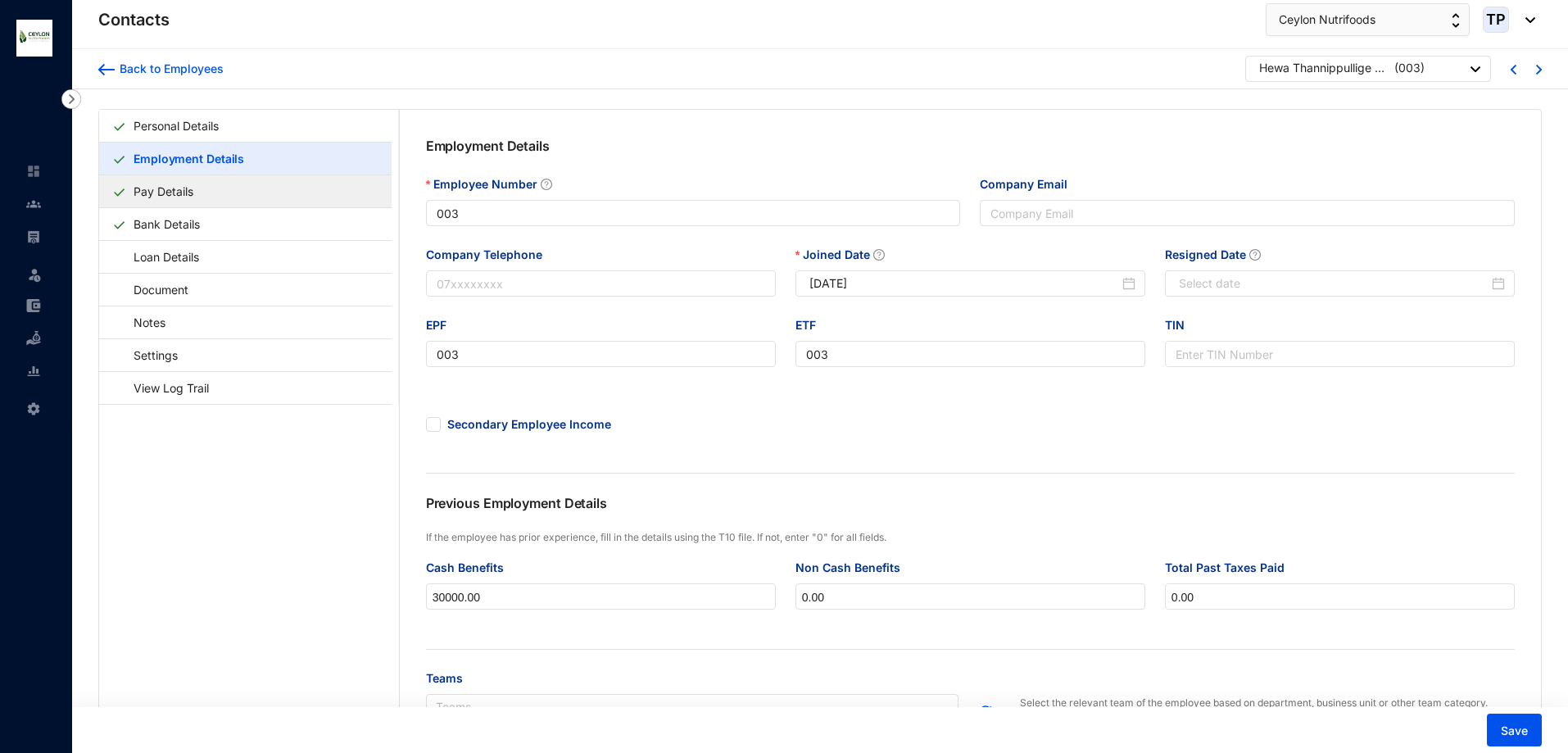
click at [200, 188] on link "Pay Details" at bounding box center [163, 191] width 73 height 34
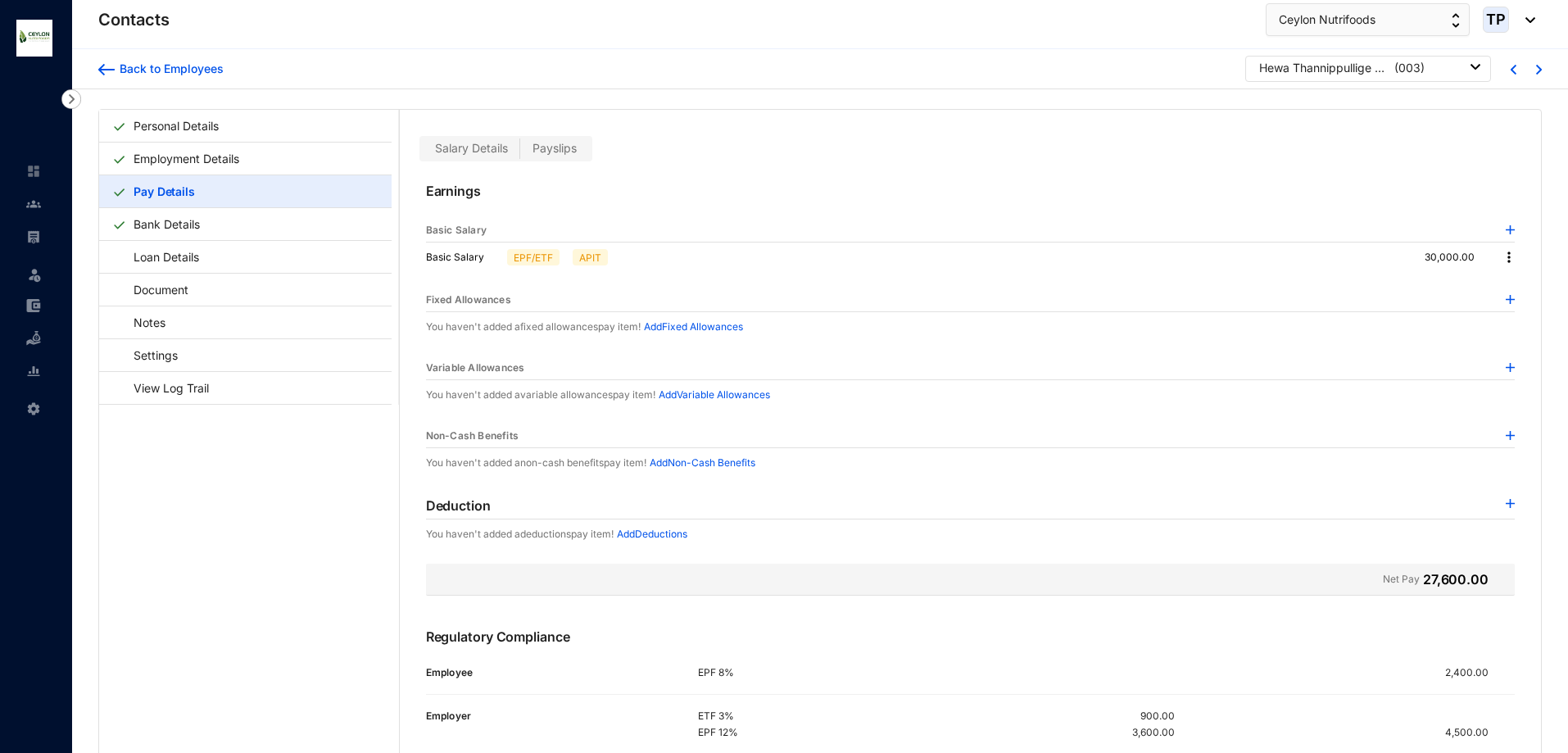
click at [515, 228] on div "Basic Salary" at bounding box center [970, 230] width 1089 height 24
drag, startPoint x: 454, startPoint y: 228, endPoint x: 476, endPoint y: 233, distance: 22.6
click at [462, 231] on p "Basic Salary" at bounding box center [456, 229] width 61 height 16
click at [218, 127] on link "Personal Details" at bounding box center [176, 126] width 98 height 34
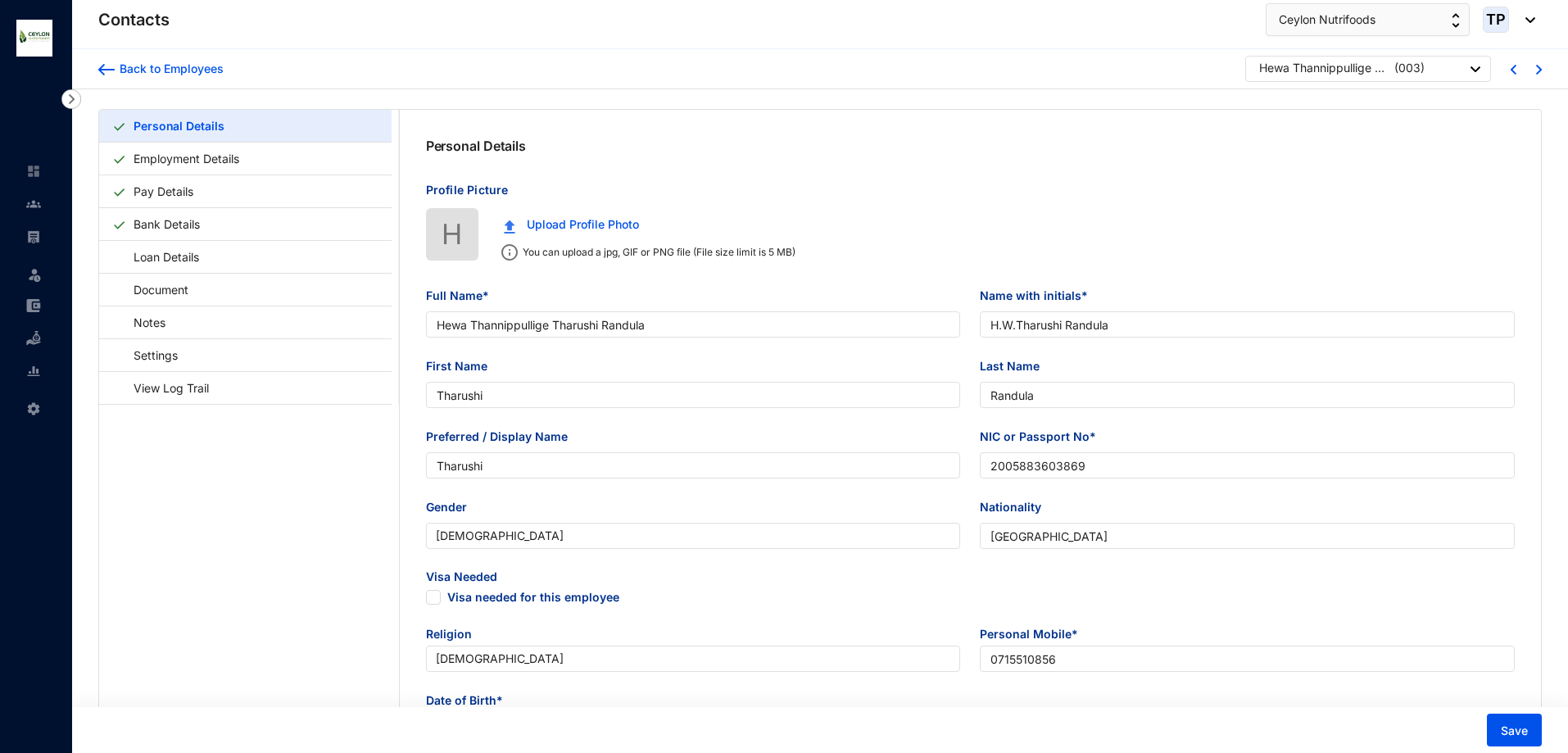
type input "[DATE]"
click at [30, 222] on div at bounding box center [33, 228] width 14 height 14
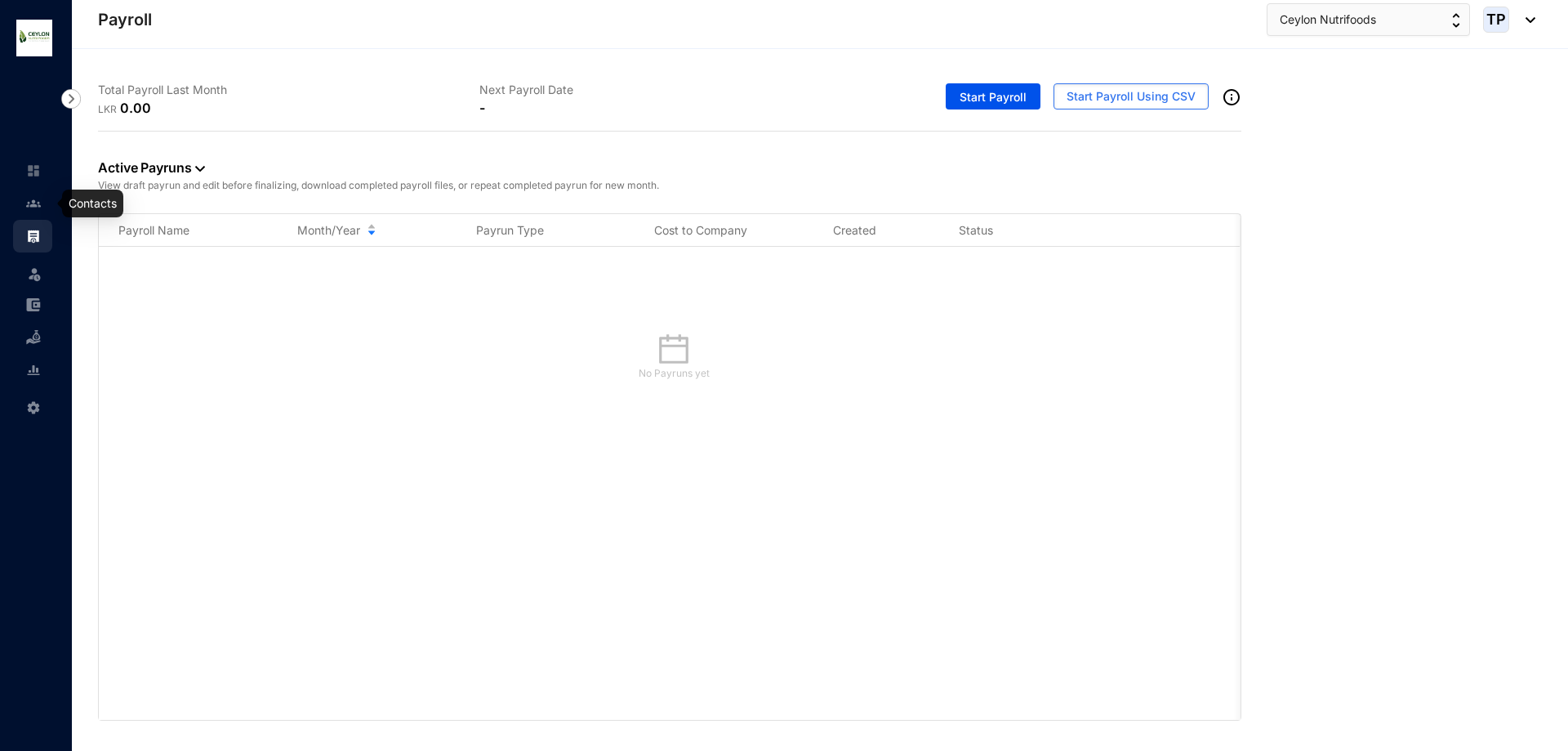
click at [26, 205] on img at bounding box center [33, 203] width 14 height 14
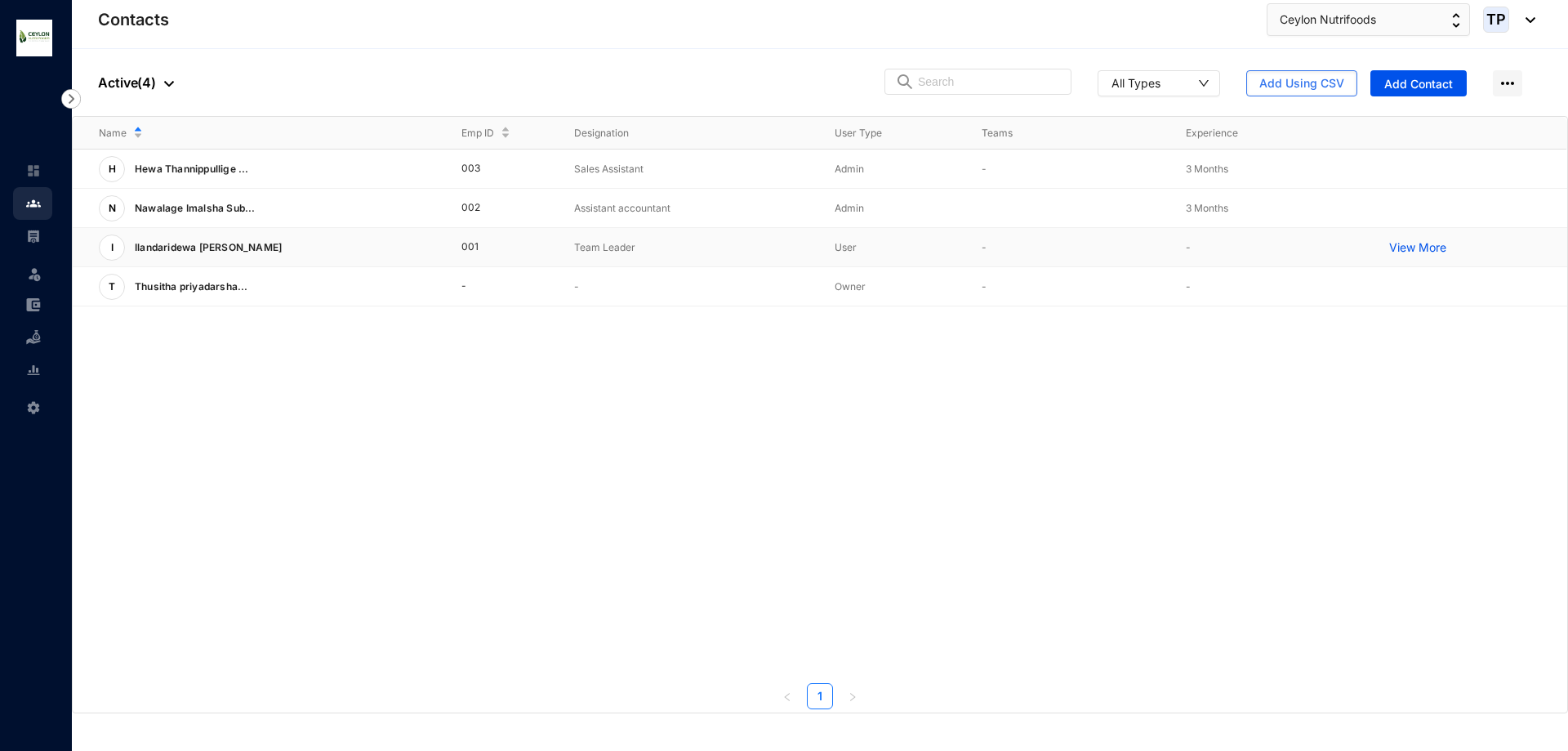
click at [1417, 246] on p "View More" at bounding box center [1421, 247] width 65 height 16
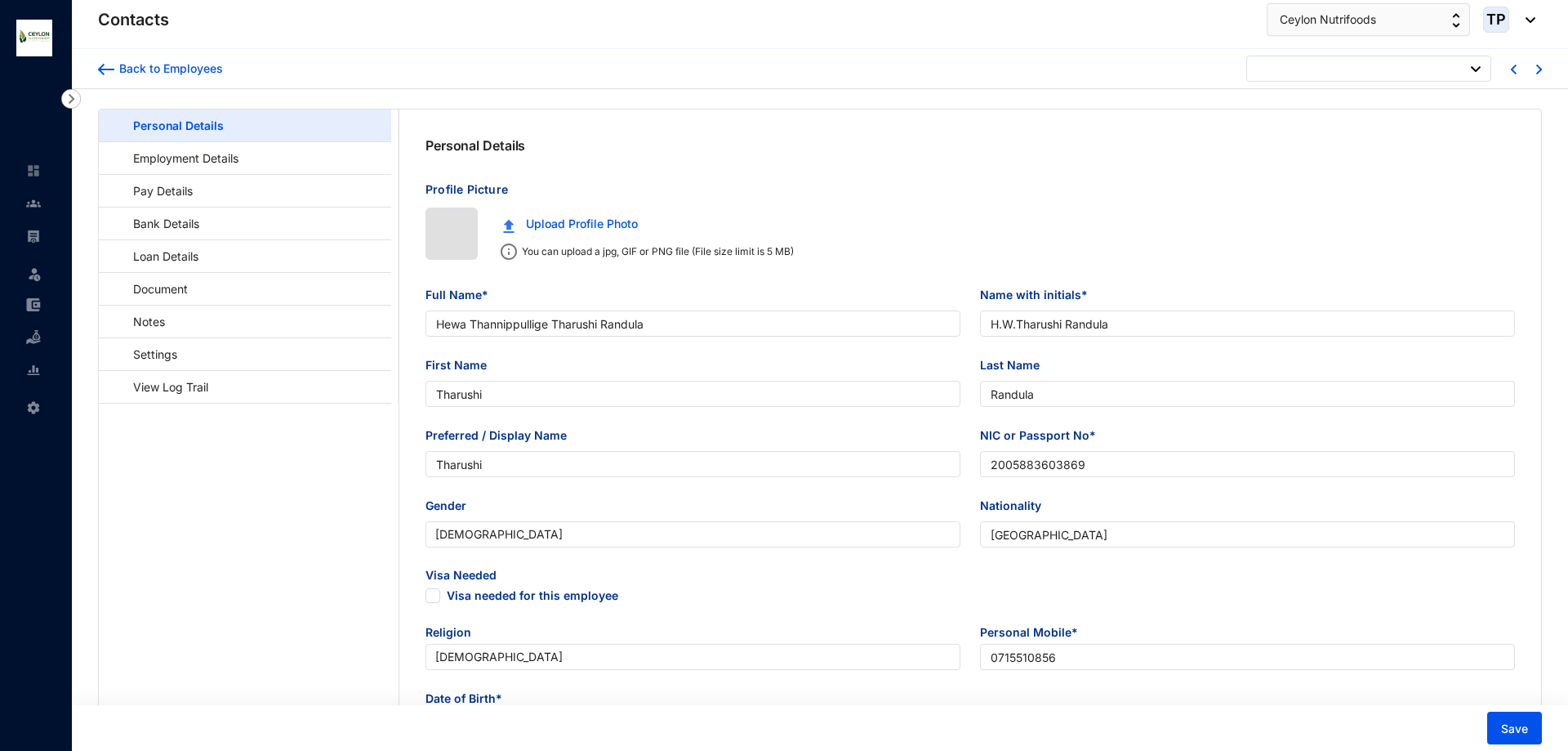
type input "[DATE]"
checkbox input "false"
type input "Ilandaridewa [PERSON_NAME]"
type input "I.[PERSON_NAME]"
type input "Nirosha"
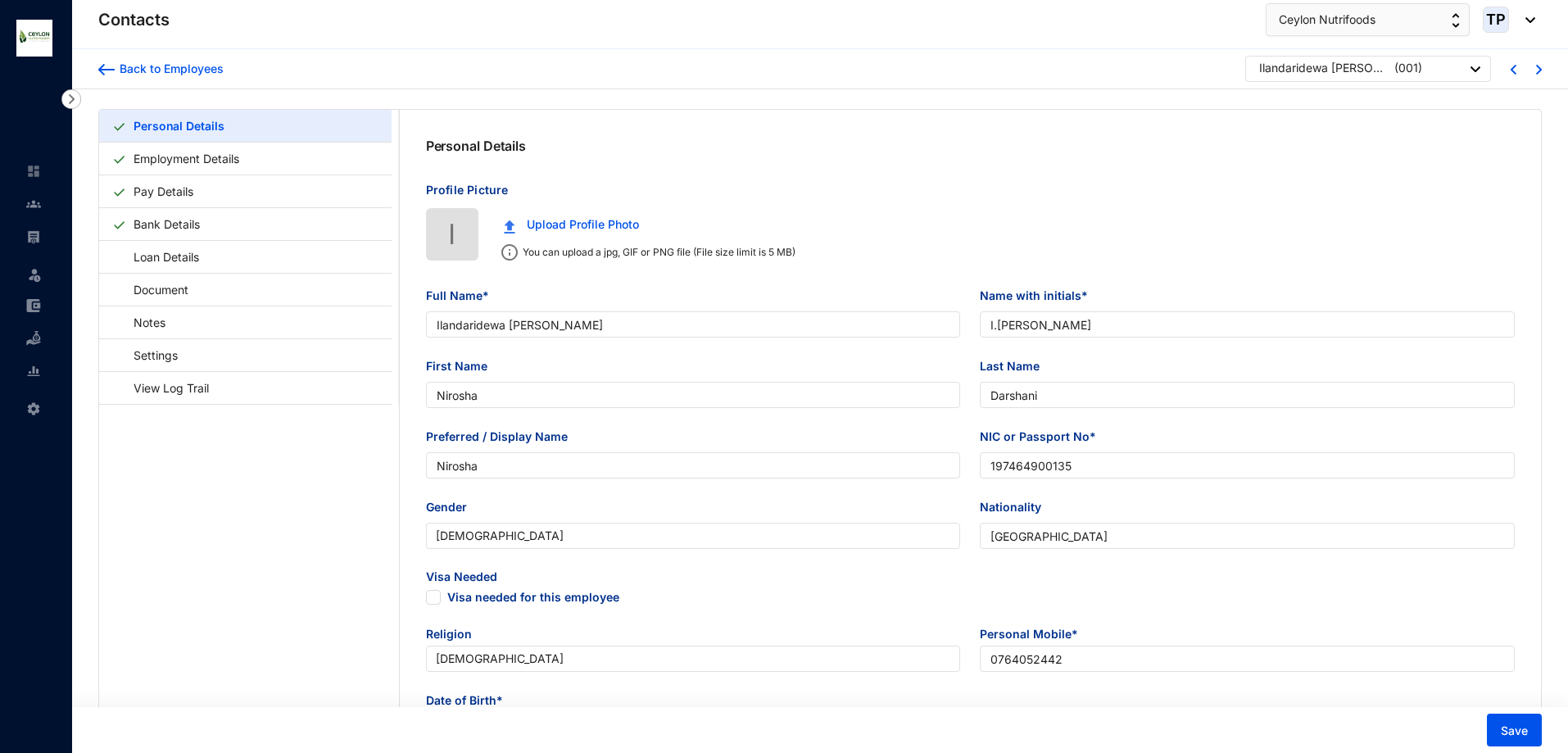
type input "Darshani"
type input "Nirosha"
type input "197464900135"
type input "0764052442"
type input "161,Thiththakade"
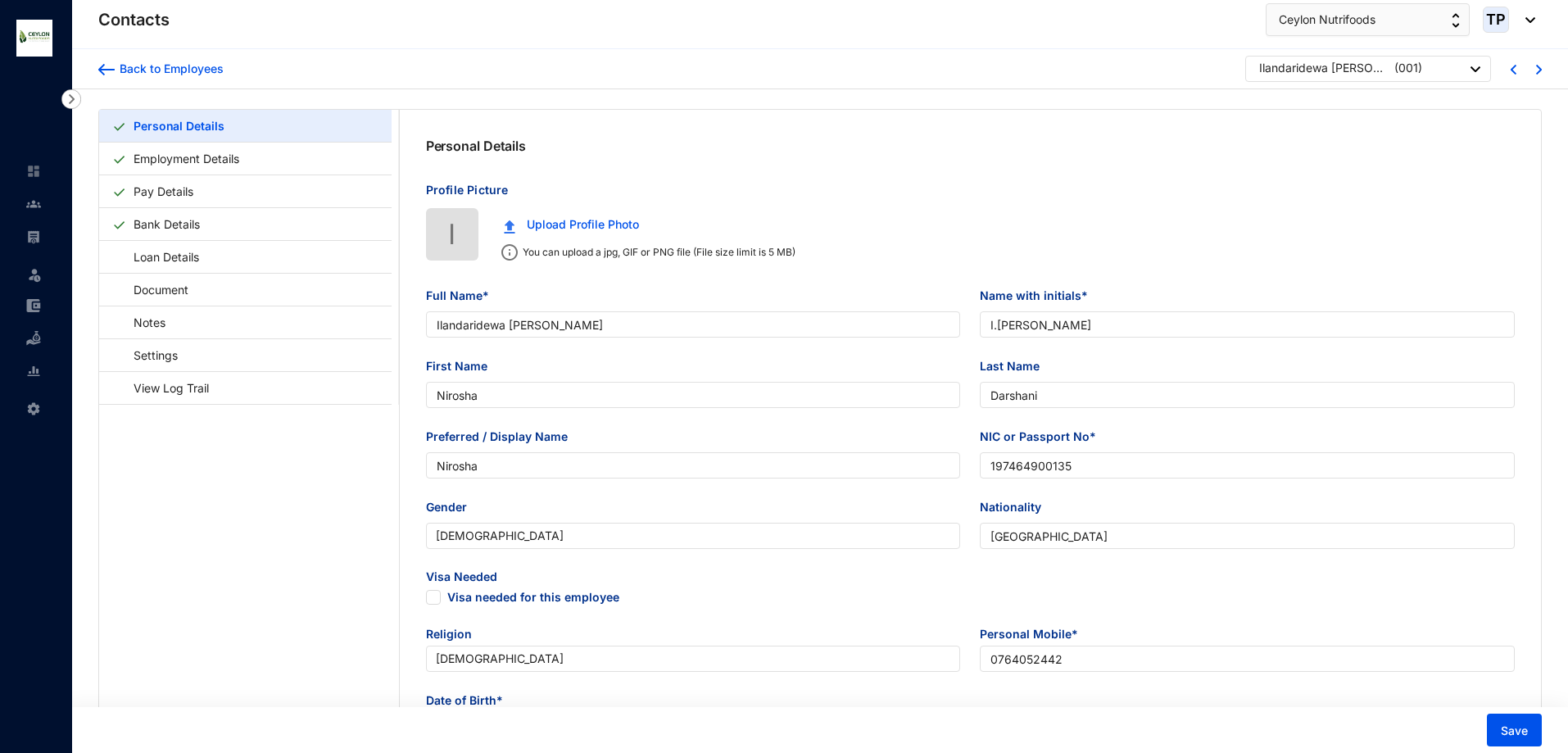
checkbox input "true"
radio input "false"
radio input "true"
type input "[DATE]"
click at [245, 147] on link "Employment Details" at bounding box center [186, 158] width 118 height 34
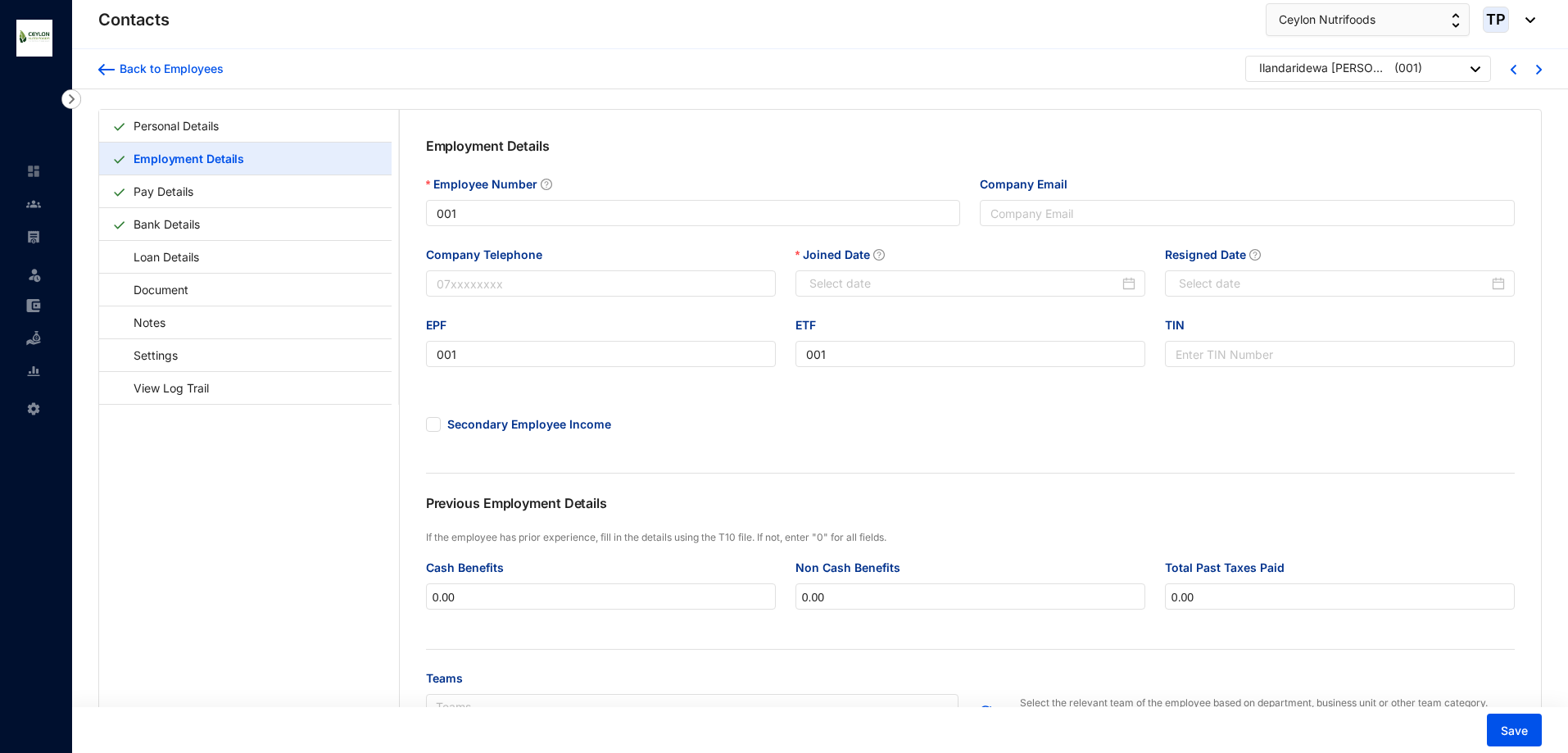
type input "[DATE]"
click at [200, 193] on link "Pay Details" at bounding box center [163, 191] width 73 height 34
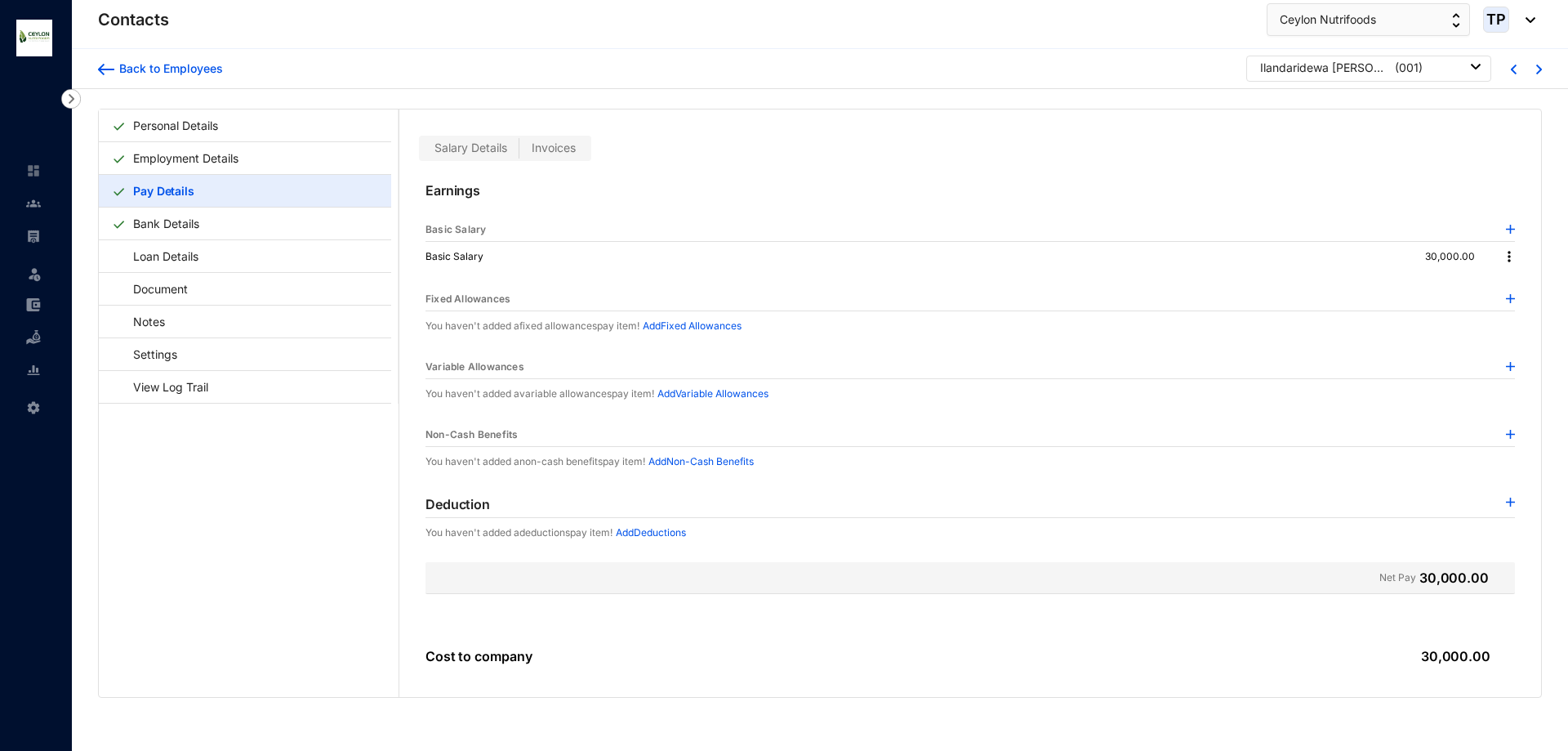
scroll to position [40, 0]
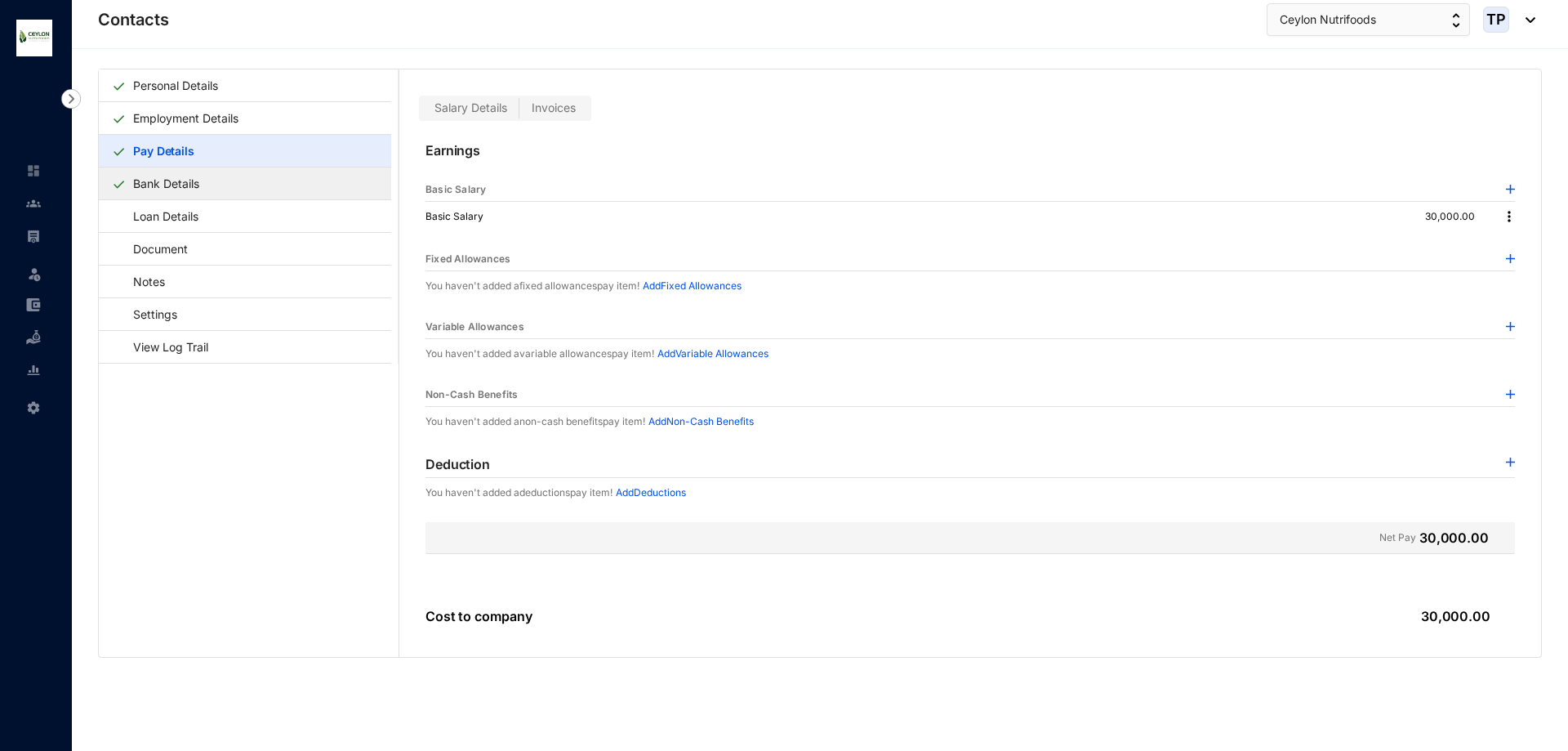
click at [206, 183] on link "Bank Details" at bounding box center [166, 184] width 79 height 34
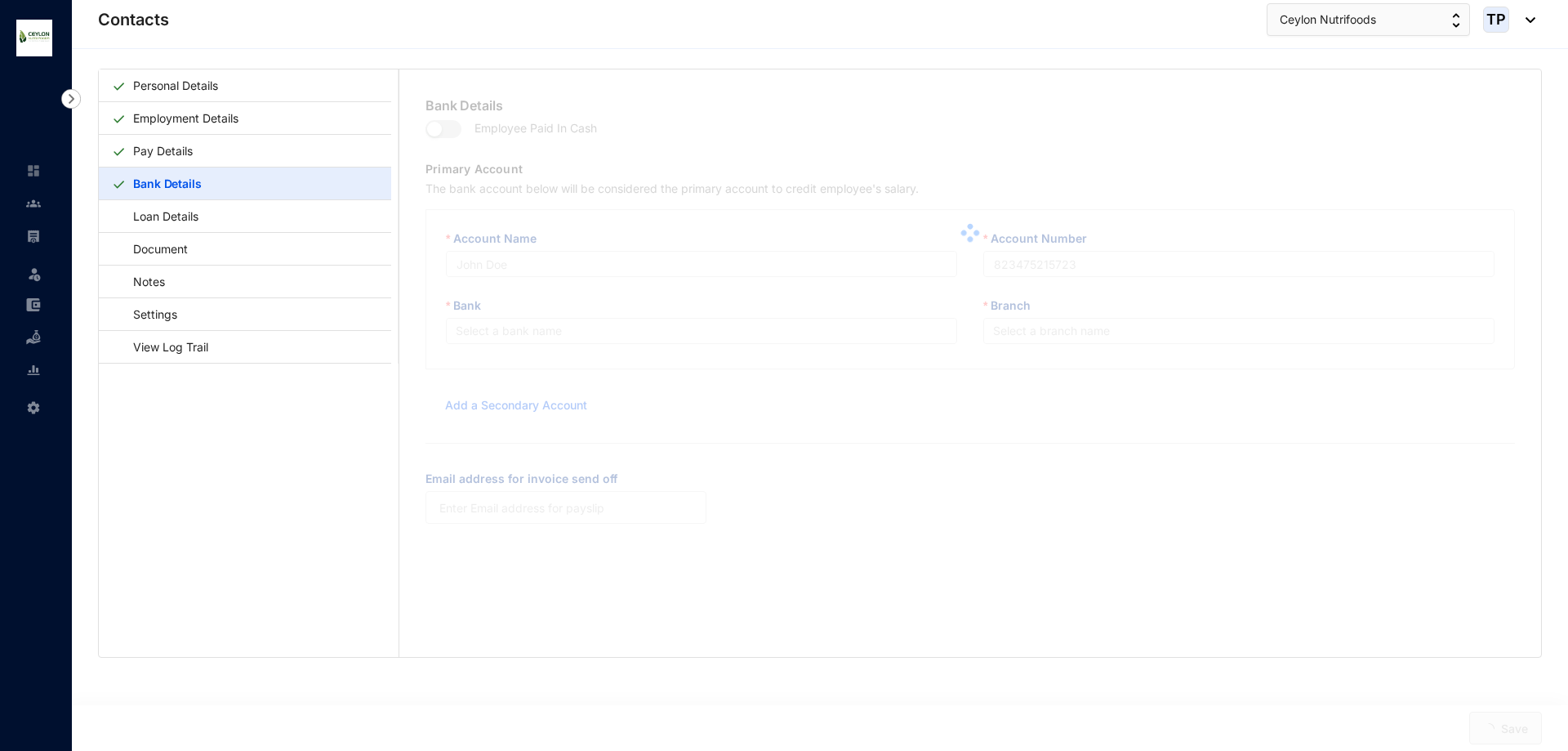
type input "I.[PERSON_NAME]"
type input "1000876022"
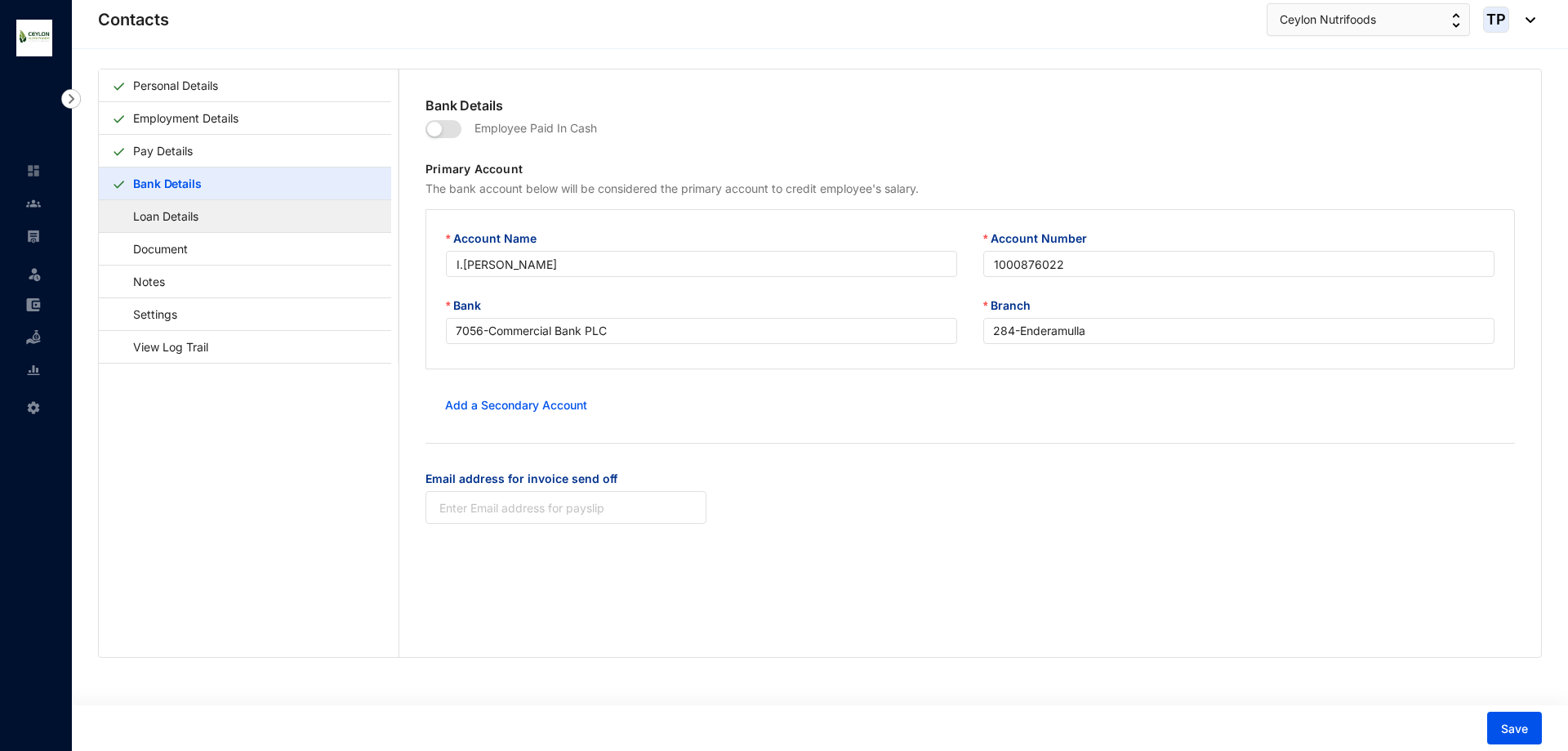
click at [204, 216] on link "Loan Details" at bounding box center [158, 216] width 92 height 34
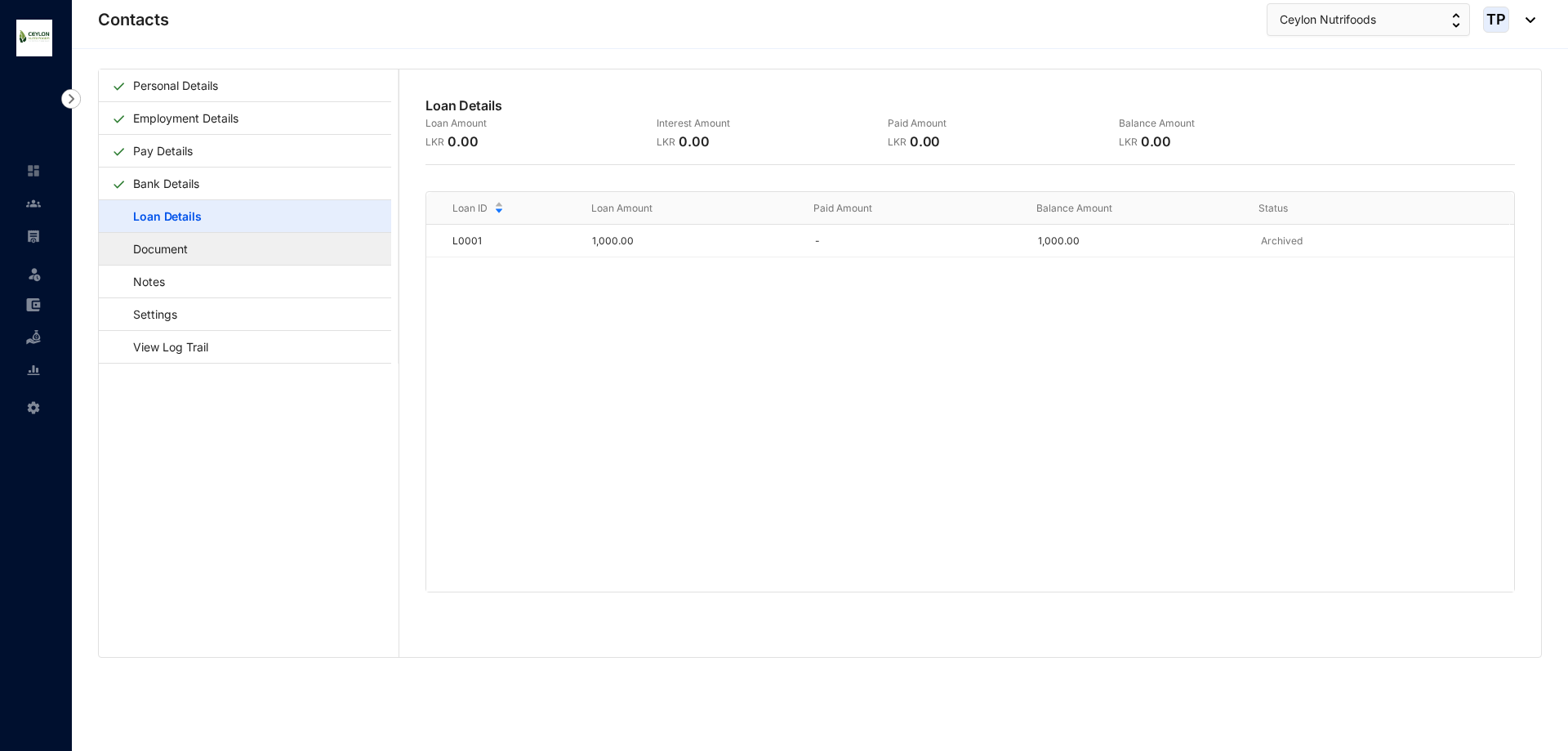
click at [193, 244] on link "Document" at bounding box center [153, 249] width 82 height 34
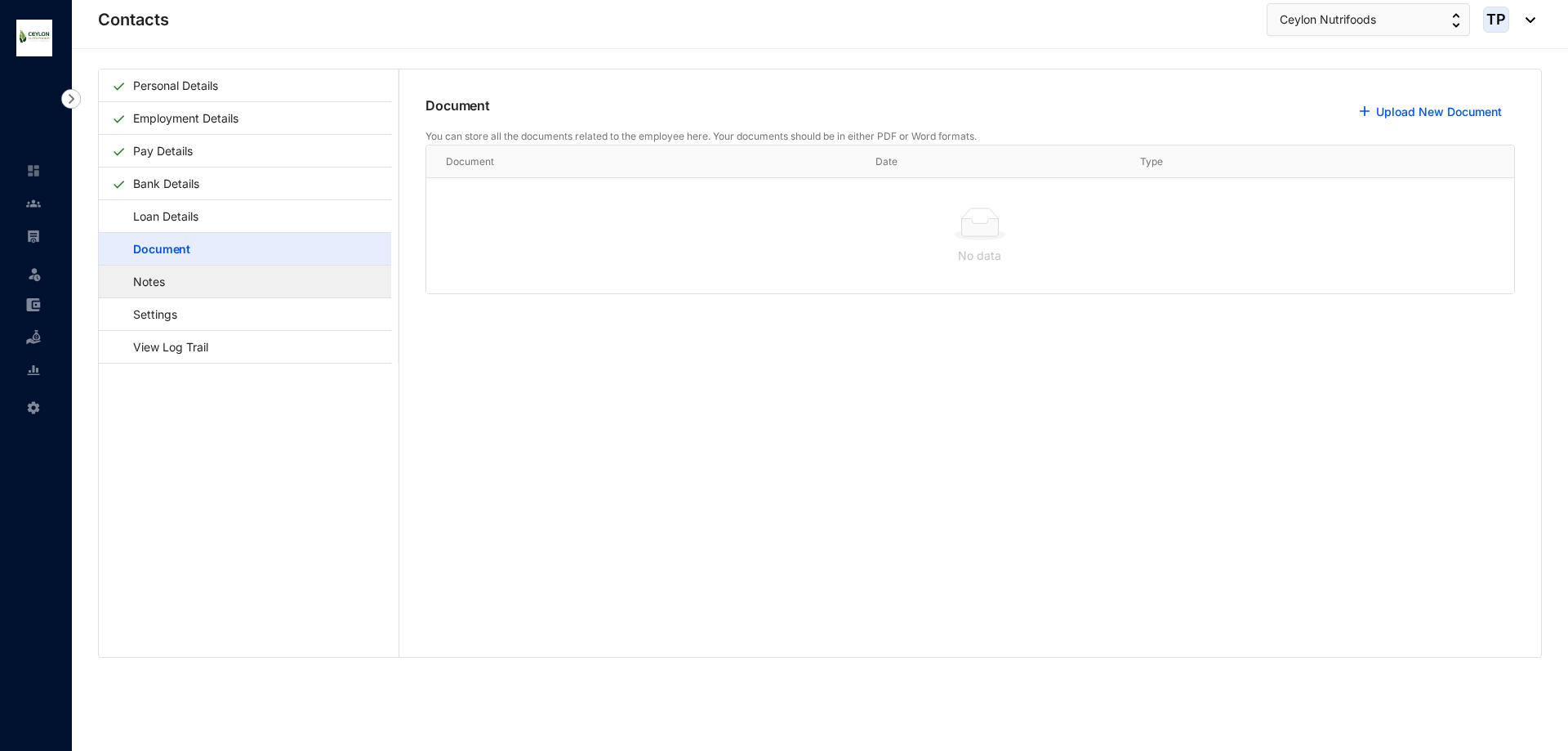
click at [170, 289] on link "Notes" at bounding box center [142, 282] width 59 height 34
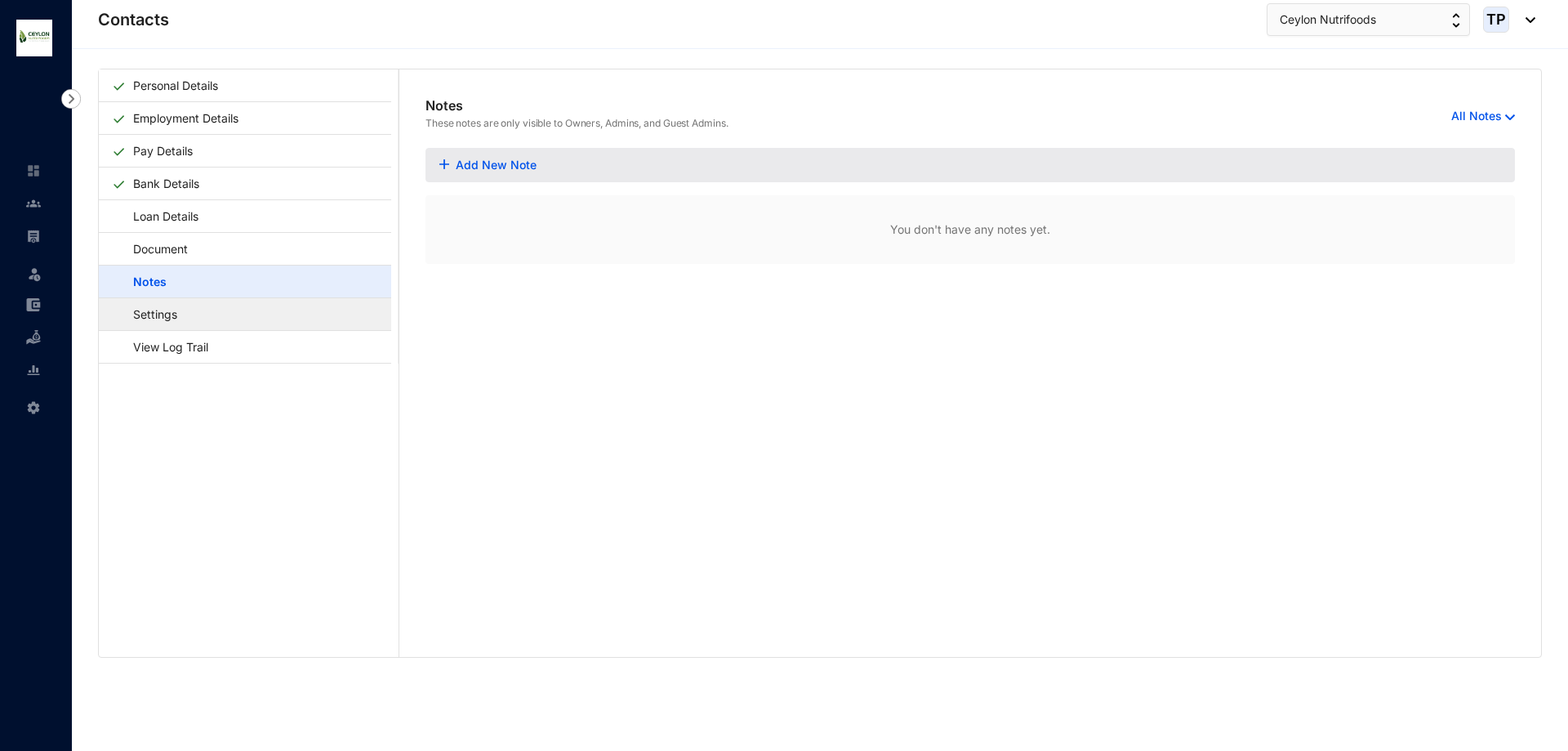
click at [183, 309] on link "Settings" at bounding box center [148, 314] width 71 height 34
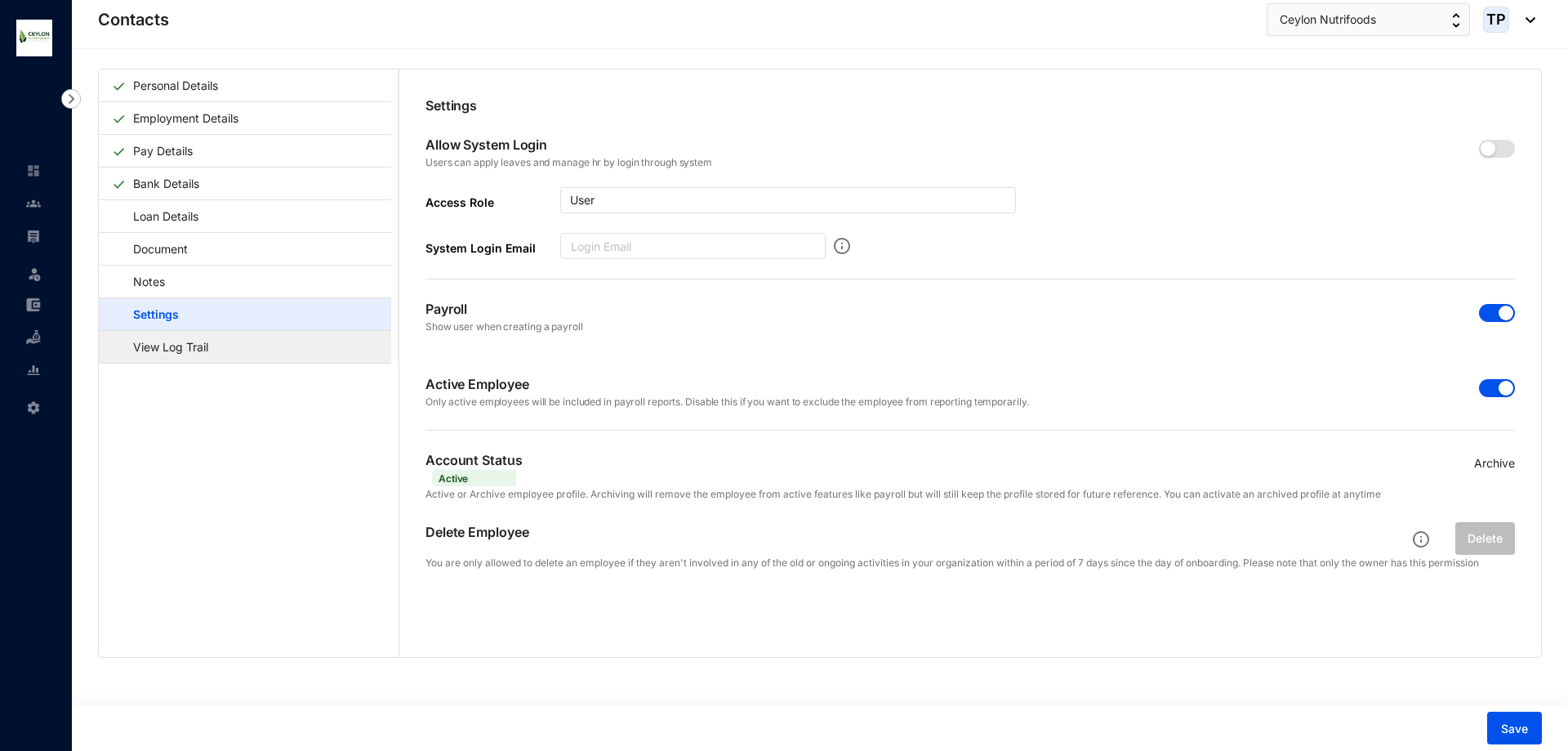
click at [214, 343] on link "View Log Trail" at bounding box center [163, 347] width 102 height 34
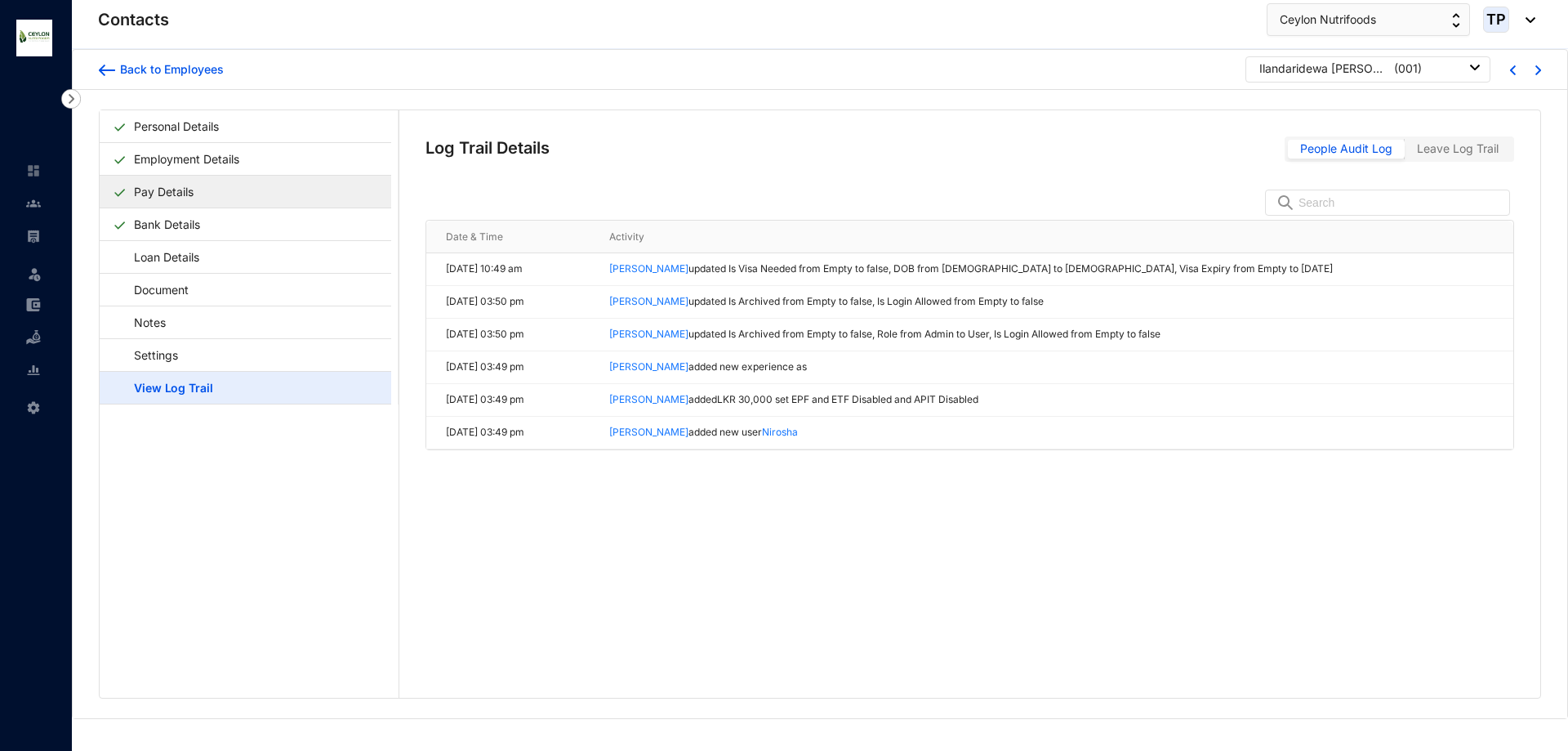
click at [200, 190] on link "Pay Details" at bounding box center [164, 192] width 73 height 34
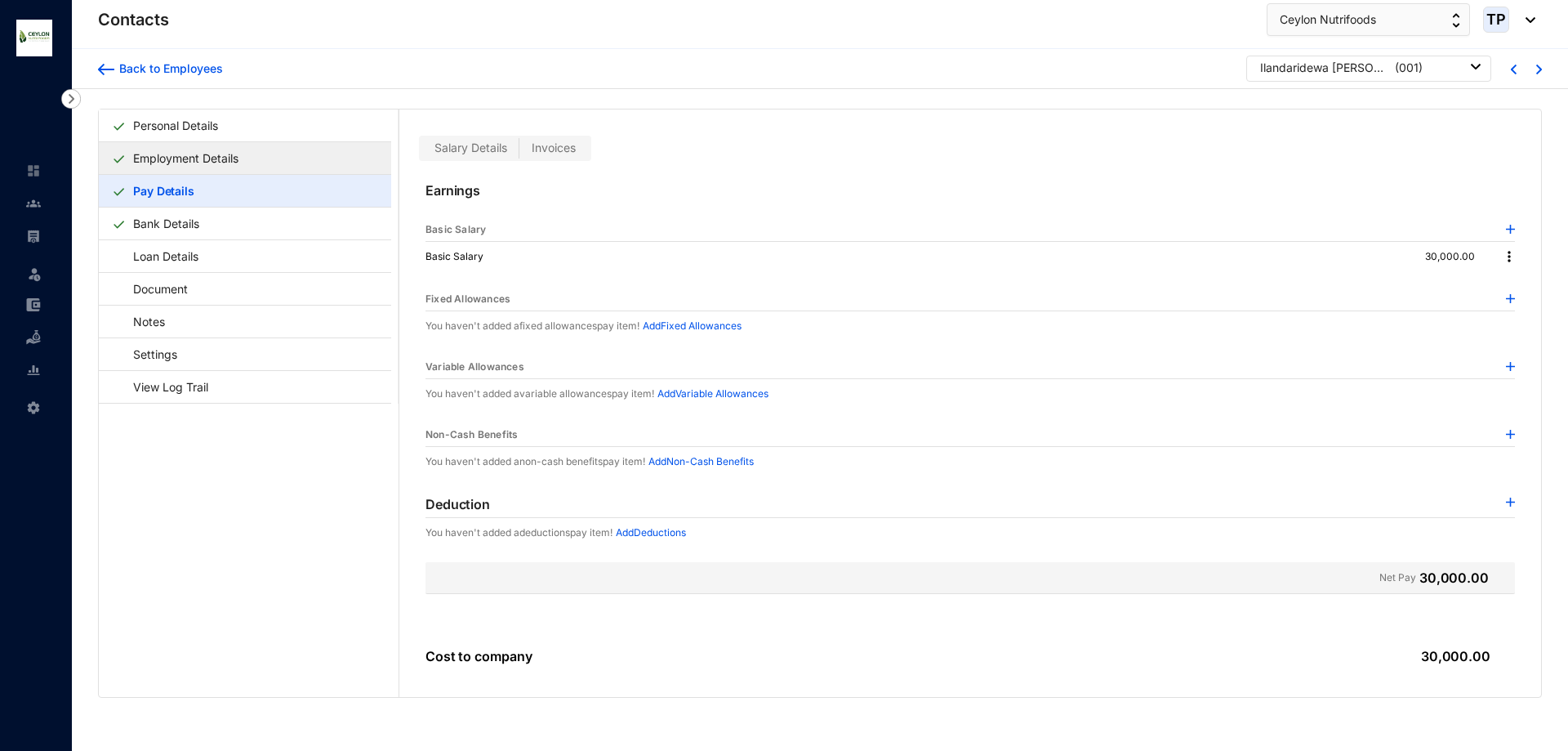
click at [245, 173] on link "Employment Details" at bounding box center [186, 158] width 118 height 34
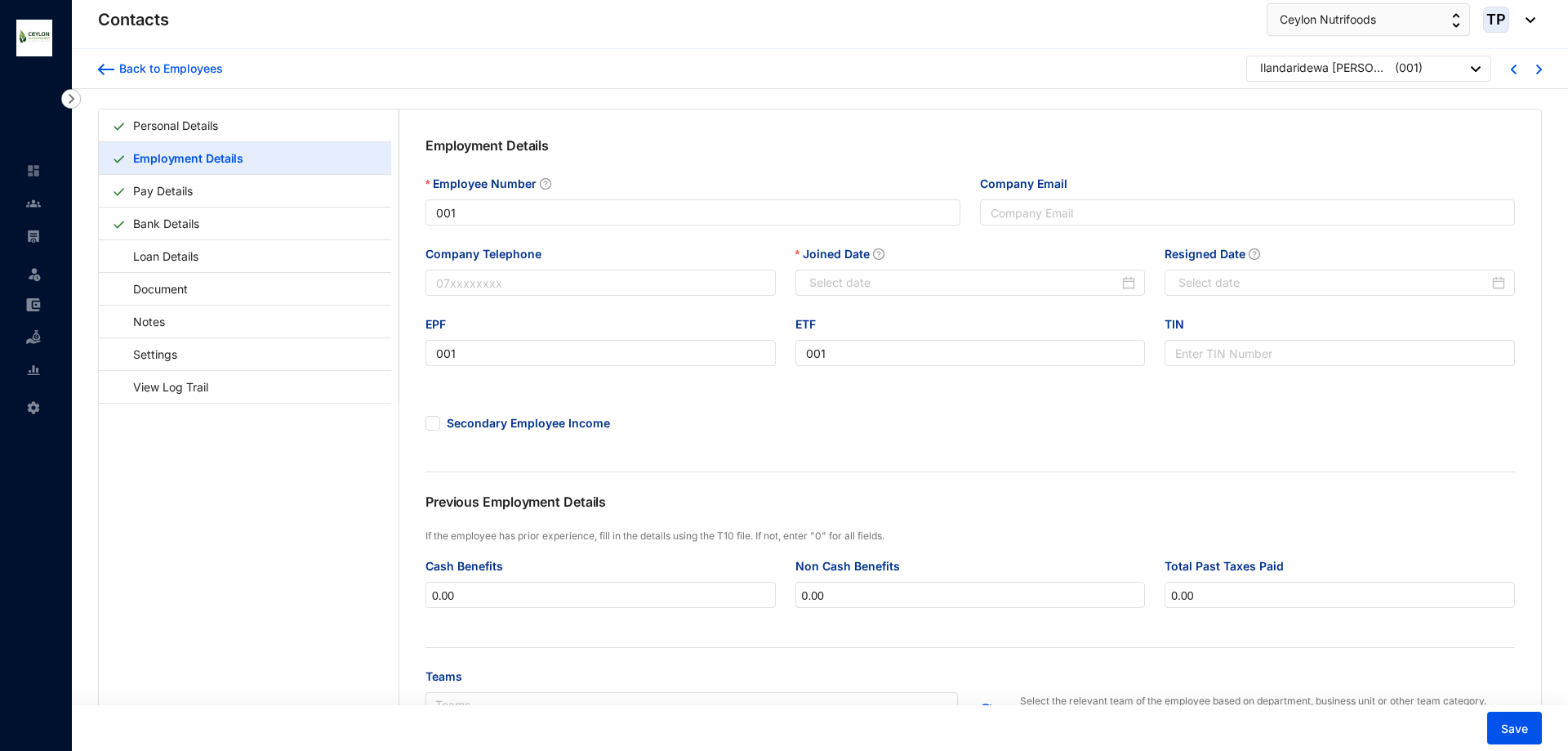
type input "[DATE]"
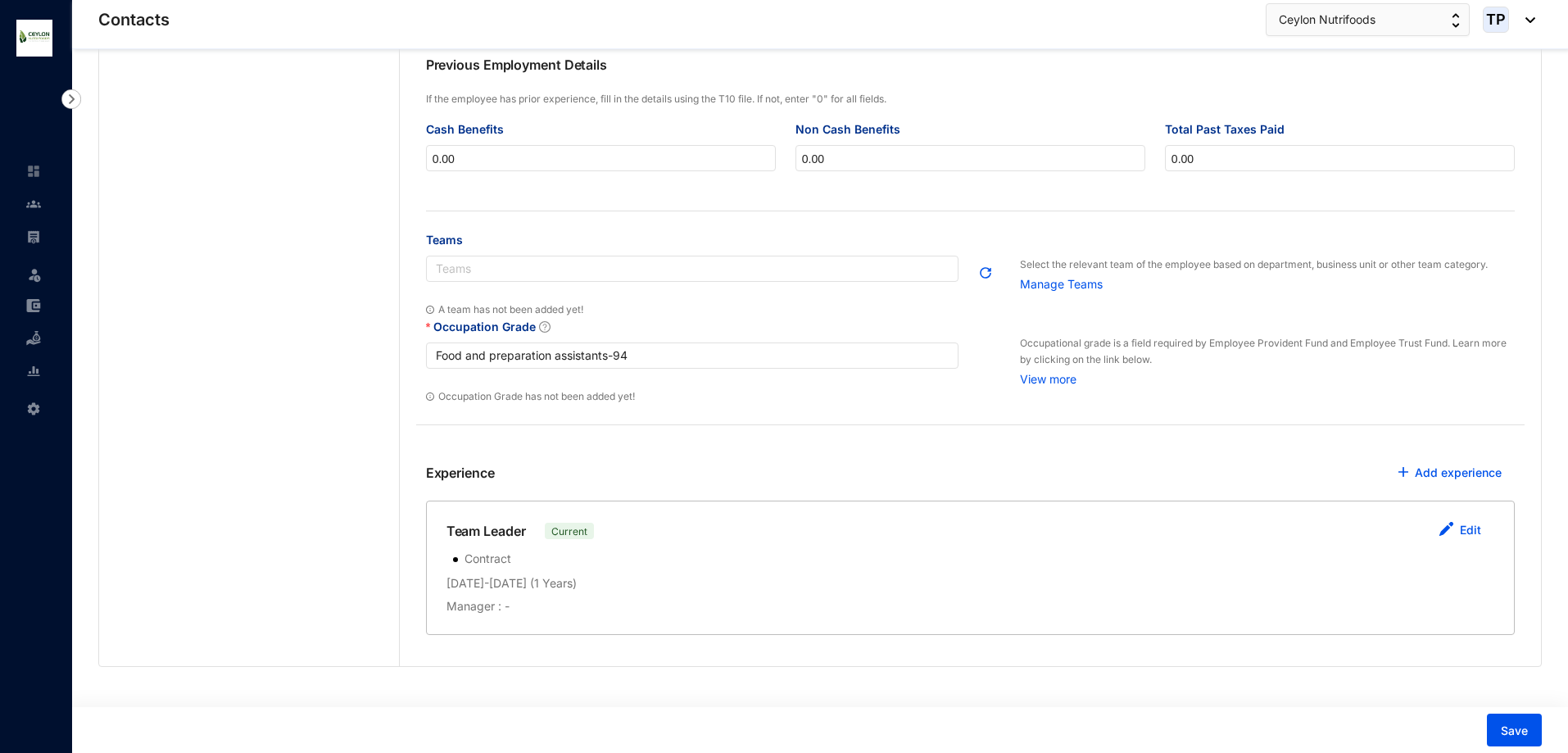
scroll to position [453, 0]
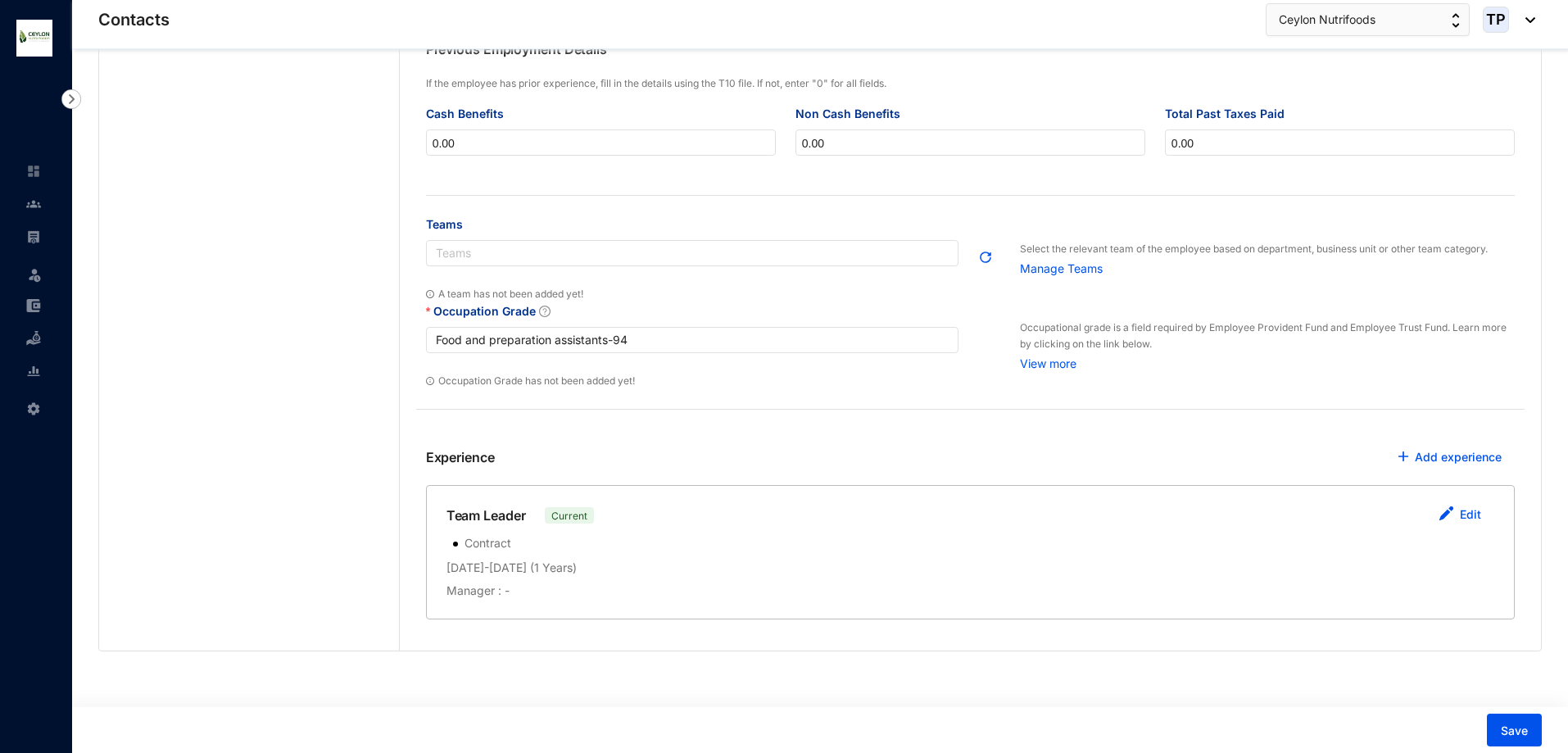
click at [579, 503] on div "Team Leader Current Edit" at bounding box center [971, 515] width 1048 height 33
drag, startPoint x: 477, startPoint y: 519, endPoint x: 478, endPoint y: 530, distance: 11.0
click at [476, 520] on p "Team Leader" at bounding box center [487, 514] width 80 height 19
drag, startPoint x: 481, startPoint y: 546, endPoint x: 487, endPoint y: 533, distance: 14.3
click at [480, 545] on p "Contract" at bounding box center [484, 543] width 53 height 18
